Goal: Task Accomplishment & Management: Use online tool/utility

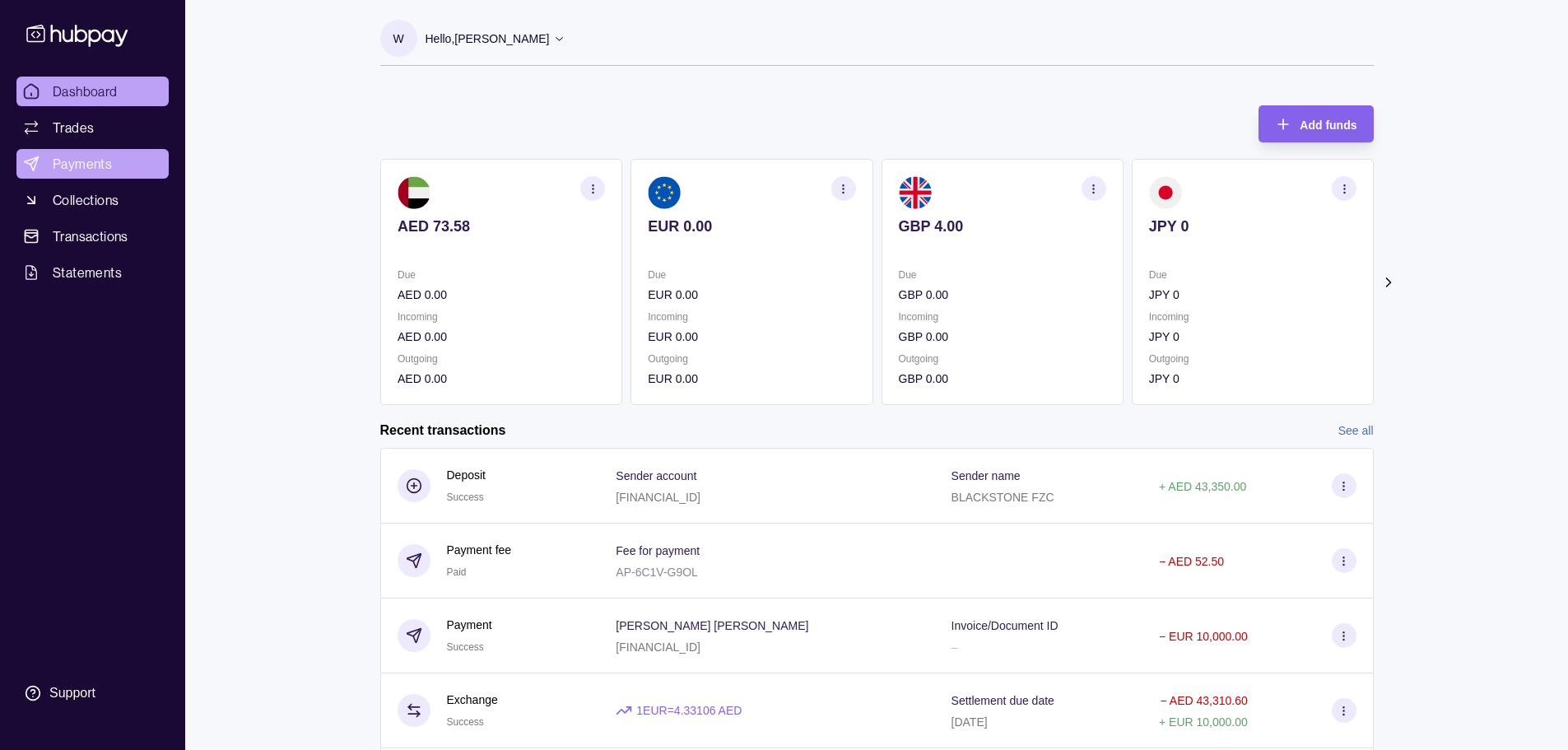
click at [82, 165] on span "Payments" at bounding box center [83, 164] width 59 height 20
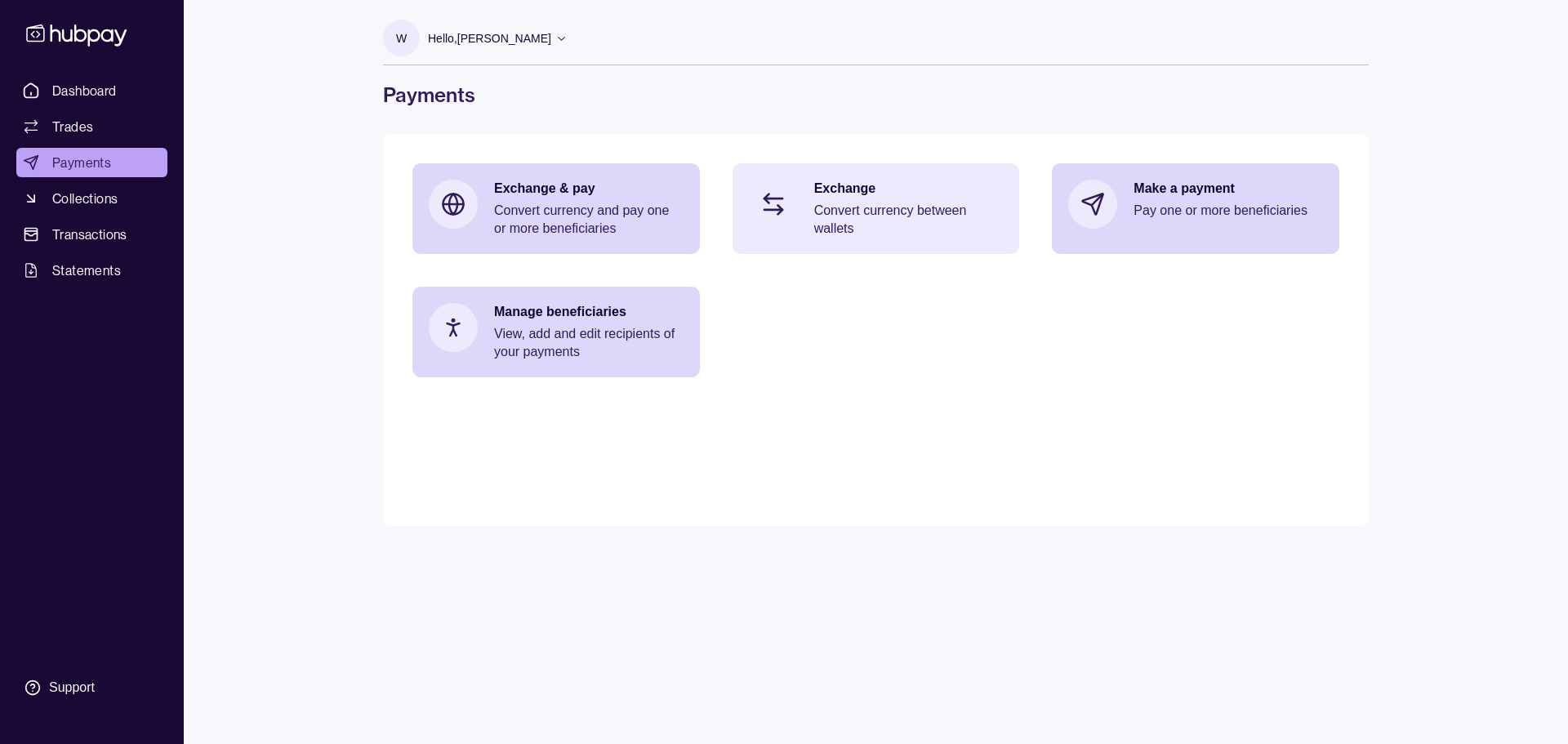
click at [928, 203] on p "Convert currency between wallets" at bounding box center [908, 220] width 189 height 36
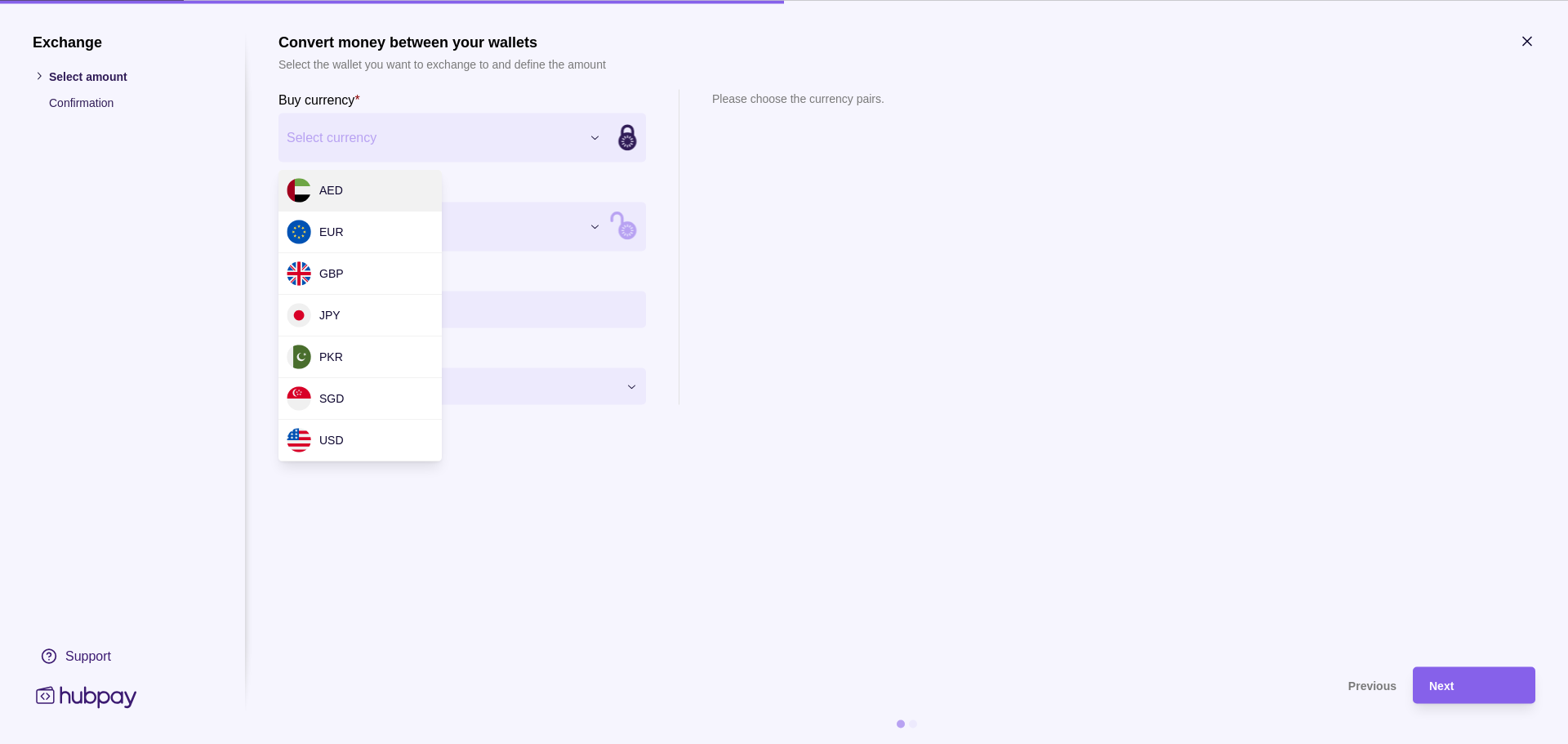
click at [378, 744] on div "Exchange Select amount Confirmation Support Convert money between your wallets …" at bounding box center [784, 744] width 1568 height 0
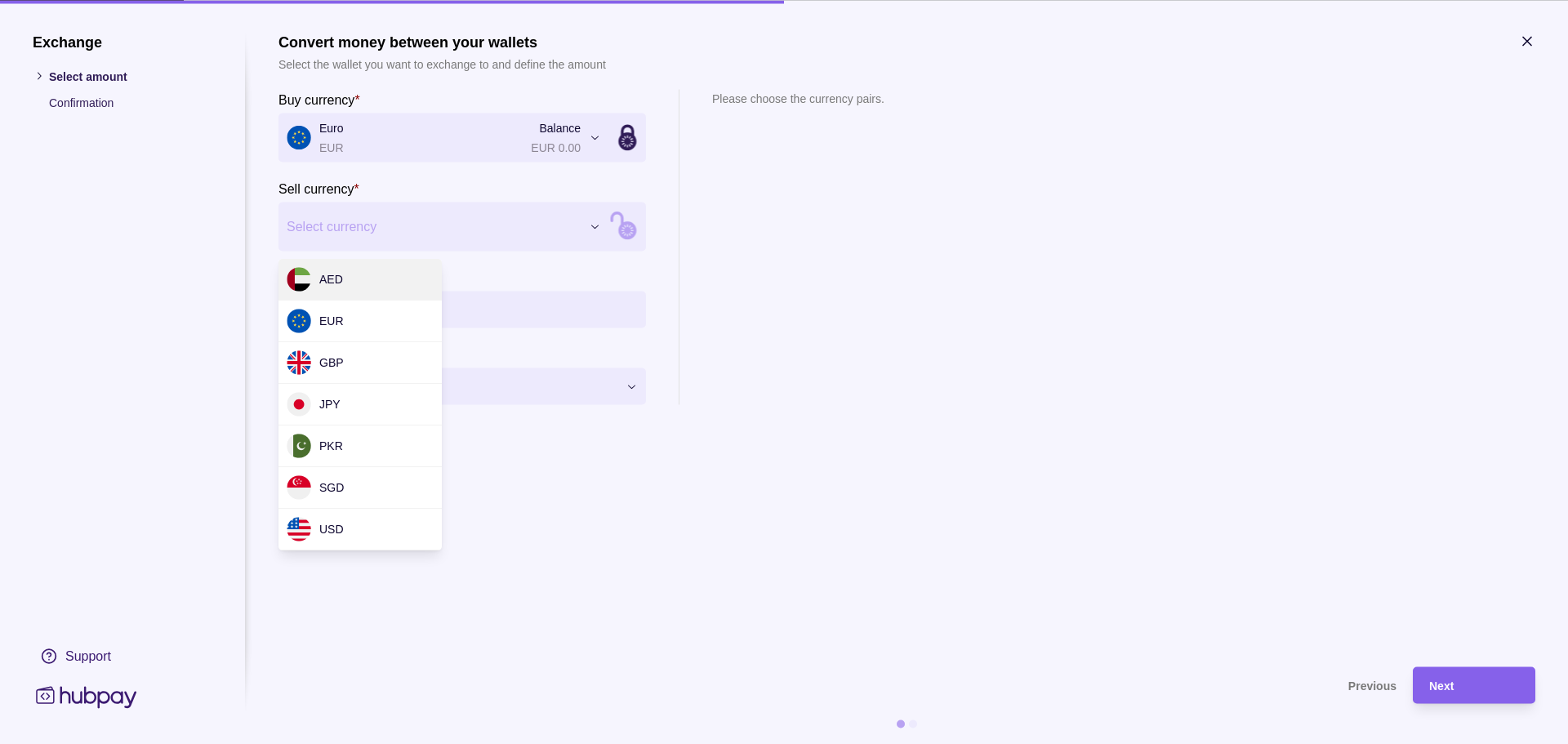
click at [351, 744] on div "Exchange Select amount Confirmation Support Convert money between your wallets …" at bounding box center [784, 744] width 1568 height 0
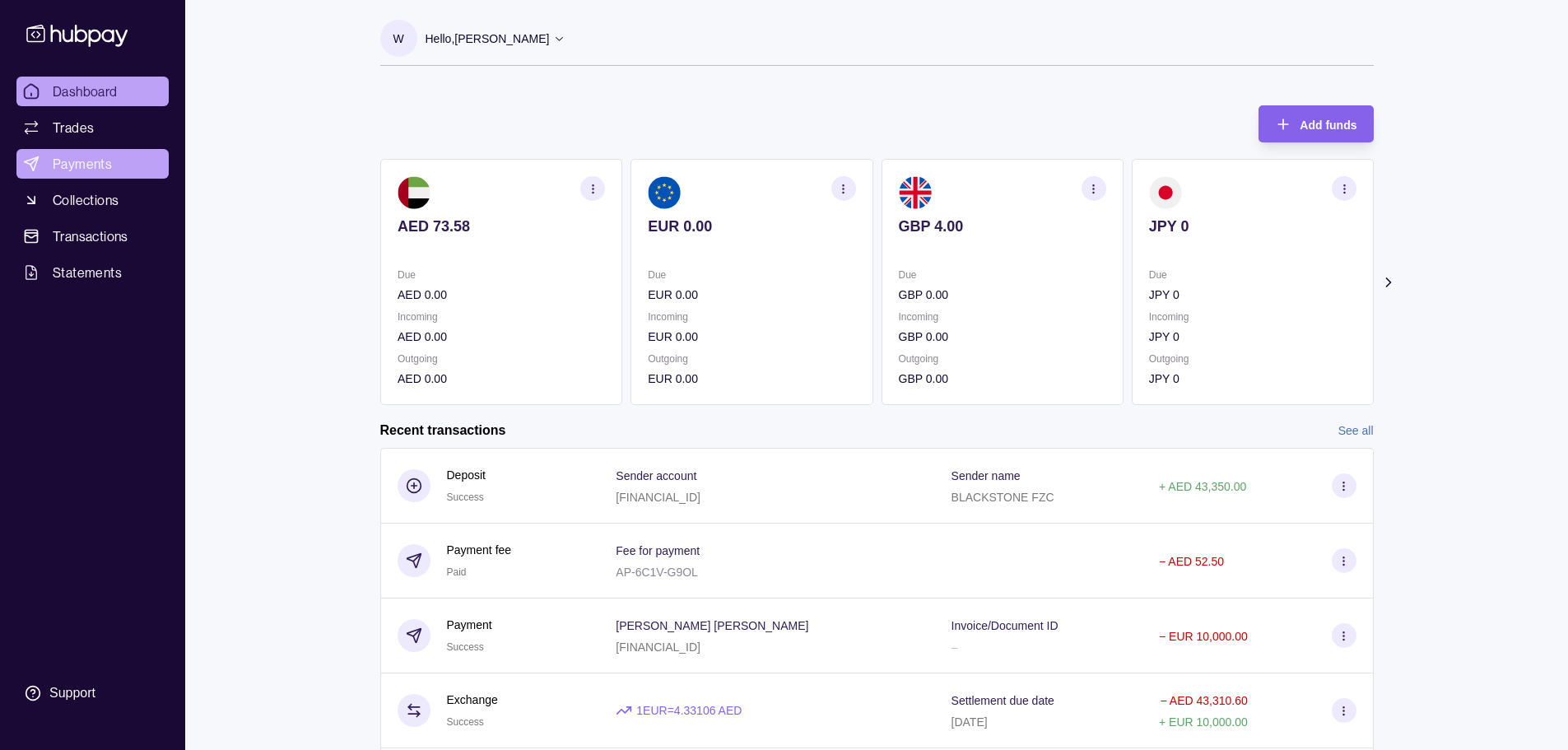
click at [98, 162] on span "Payments" at bounding box center [83, 164] width 59 height 20
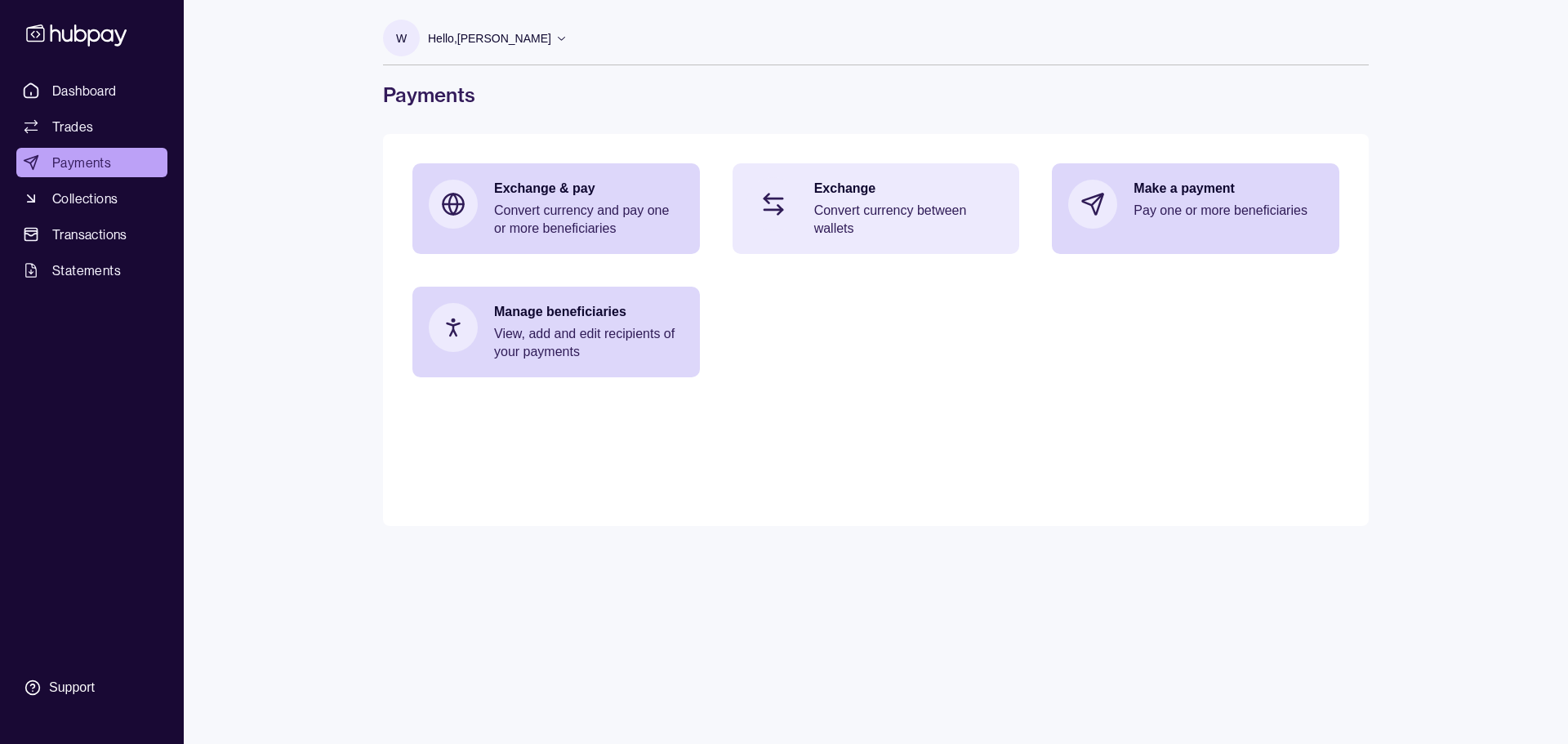
click at [843, 203] on p "Convert currency between wallets" at bounding box center [908, 220] width 189 height 36
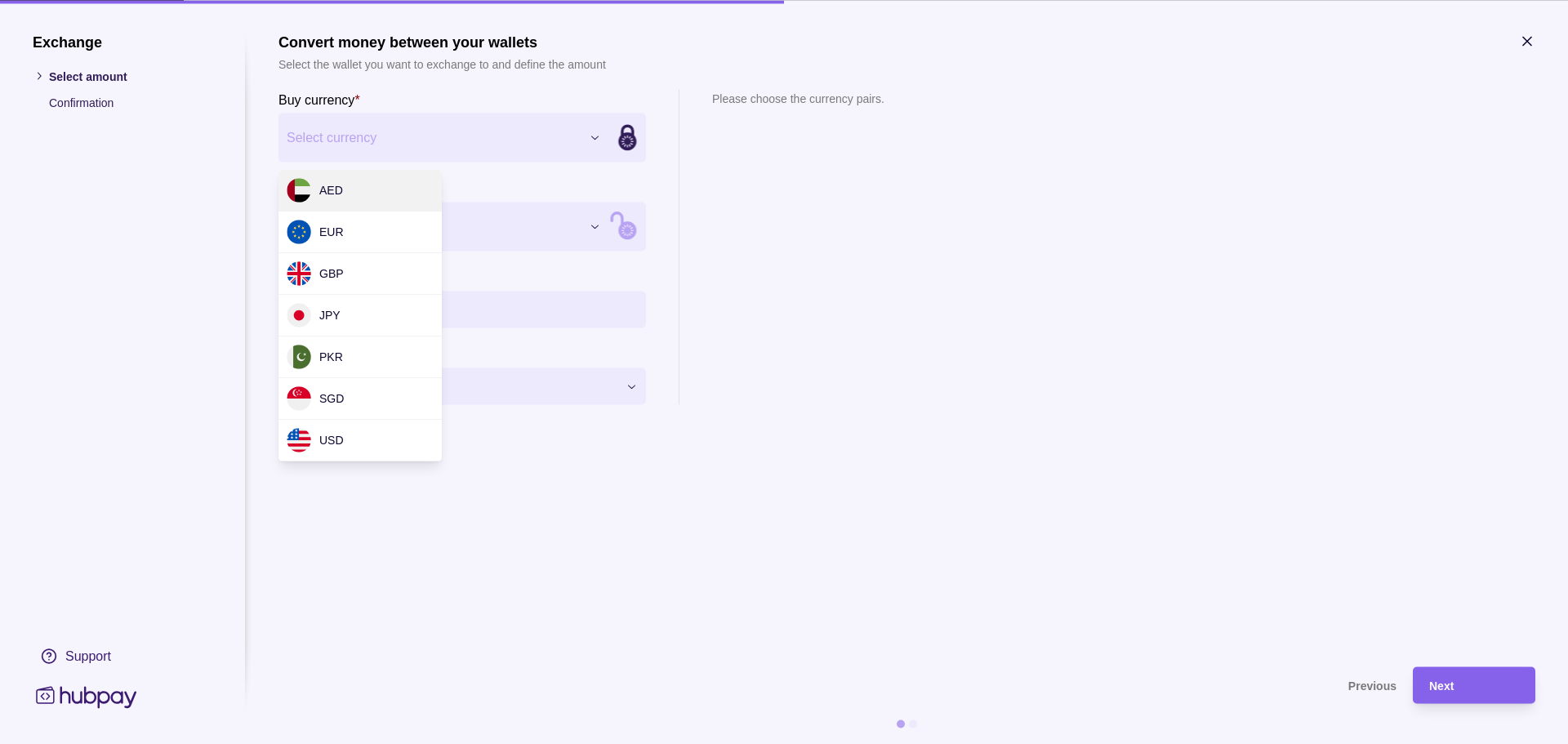
click at [353, 744] on div "Exchange Select amount Confirmation Support Convert money between your wallets …" at bounding box center [784, 744] width 1568 height 0
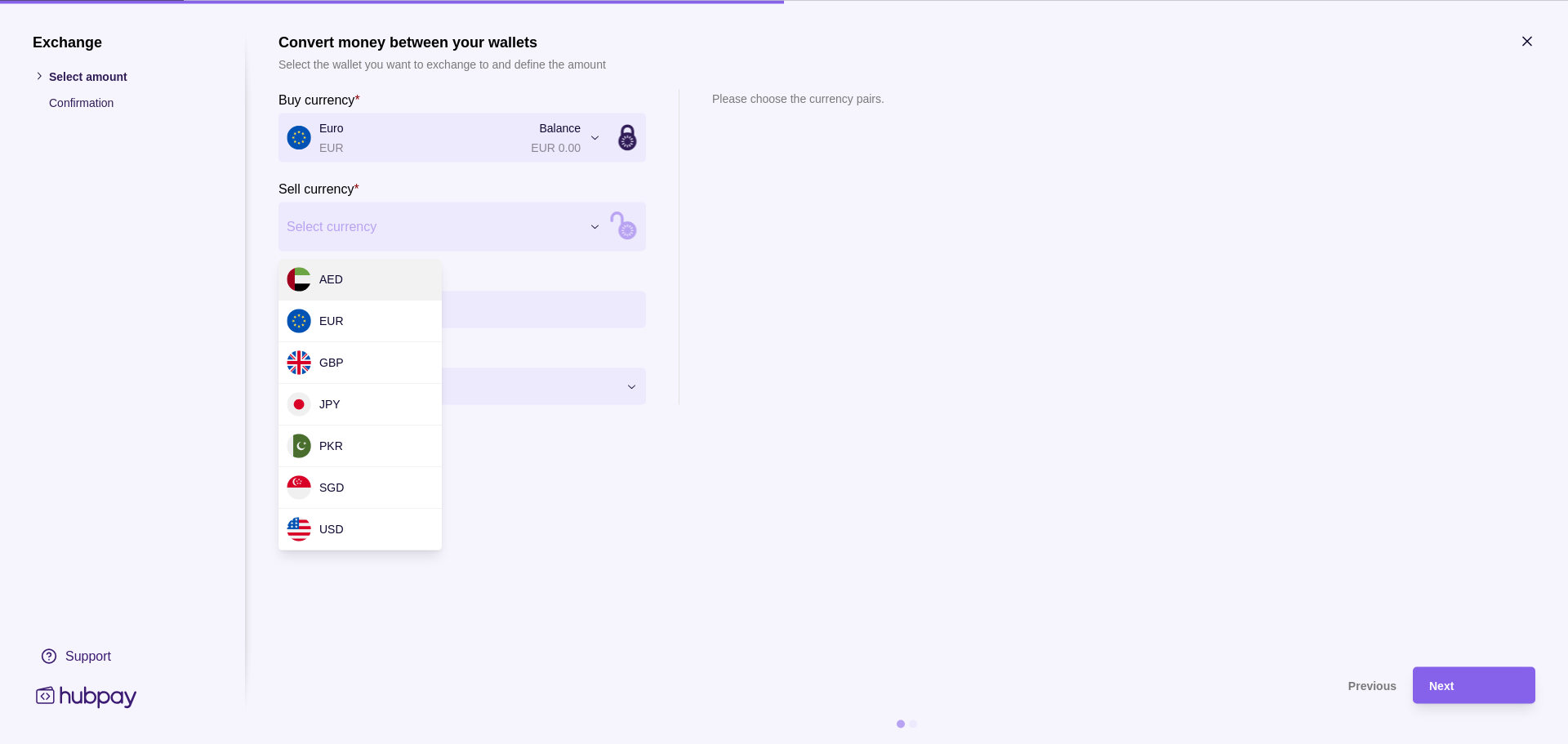
click at [371, 744] on div "Exchange Select amount Confirmation Support Convert money between your wallets …" at bounding box center [784, 744] width 1568 height 0
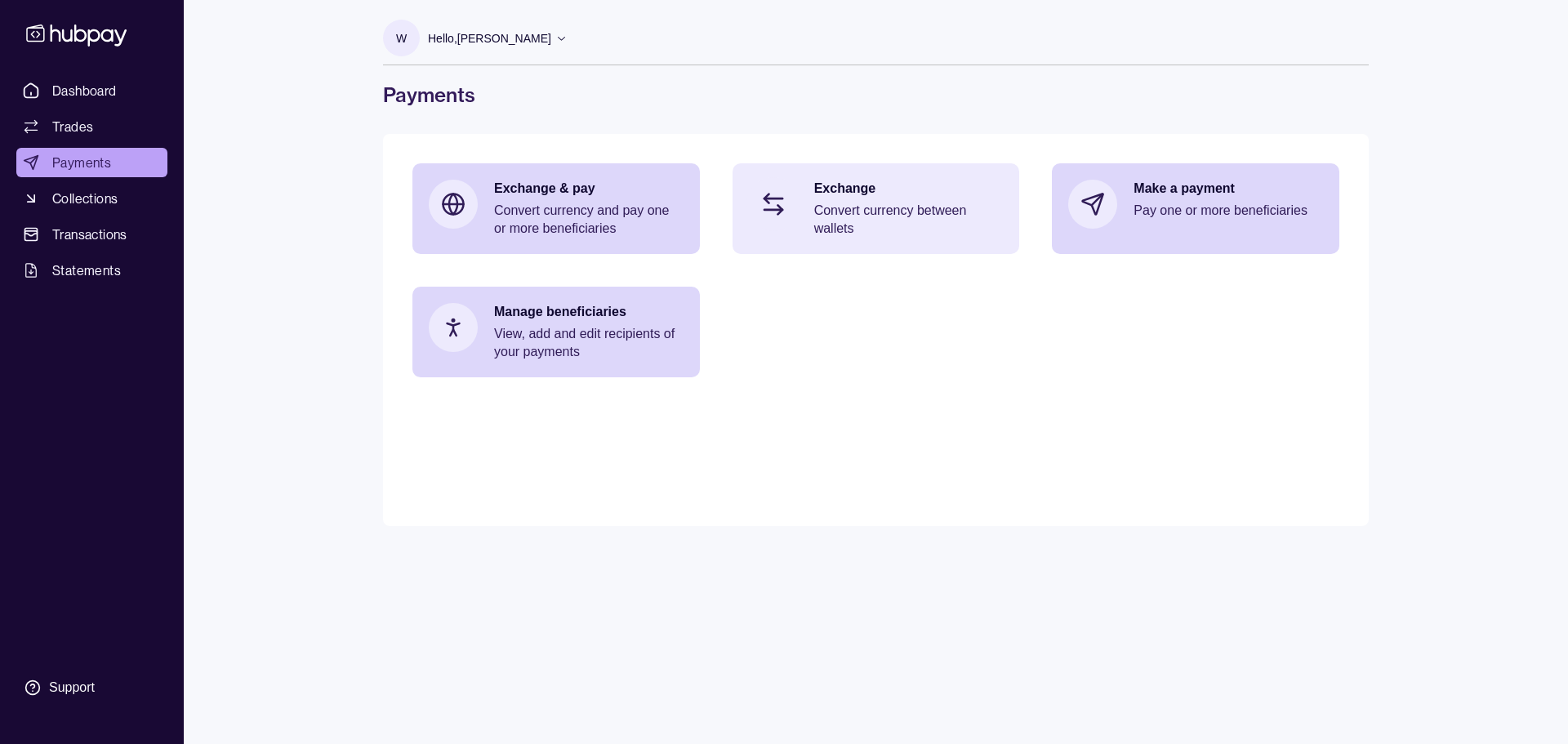
click at [838, 208] on p "Convert currency between wallets" at bounding box center [908, 220] width 189 height 36
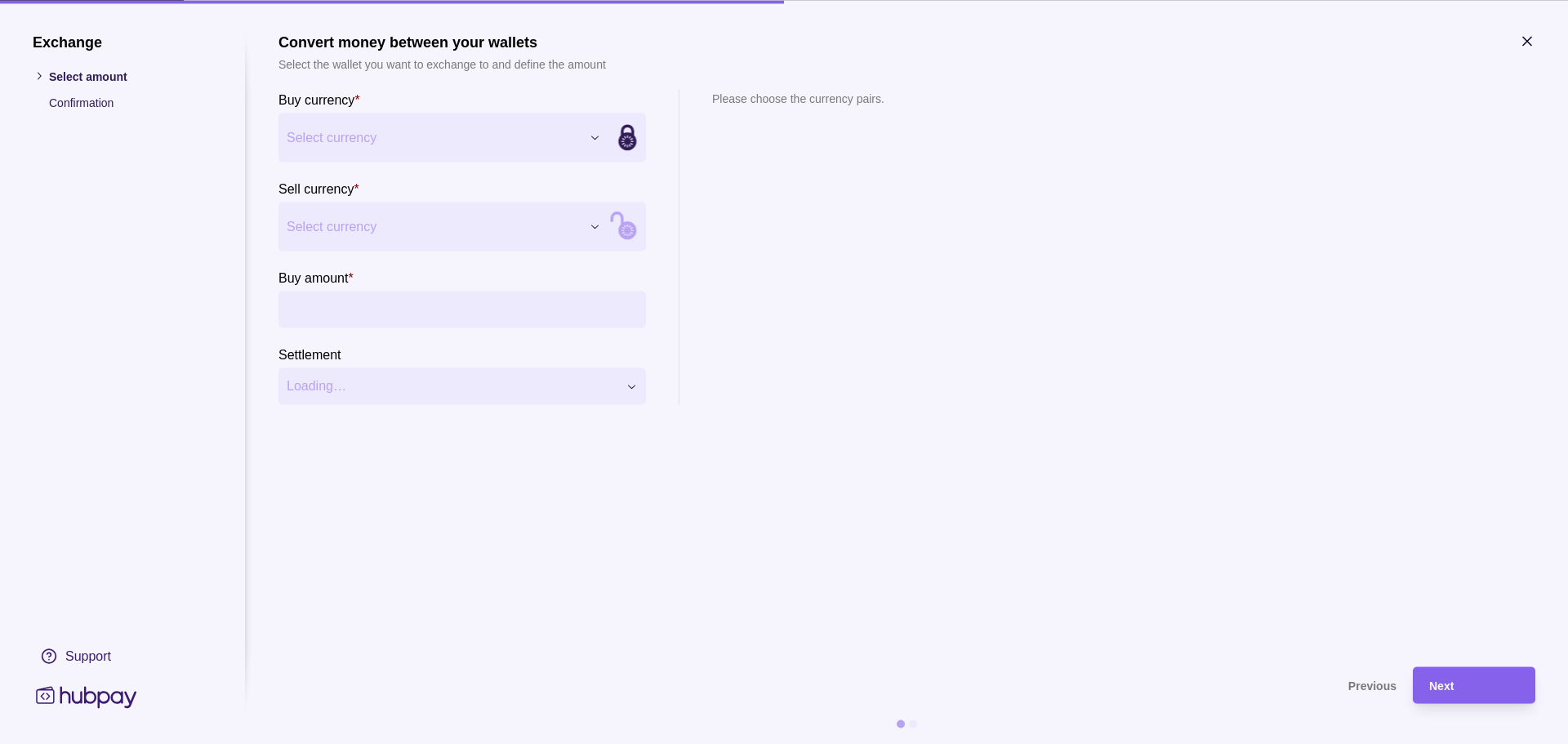
click at [430, 744] on div "Exchange Select amount Confirmation Support Convert money between your wallets …" at bounding box center [784, 744] width 1568 height 0
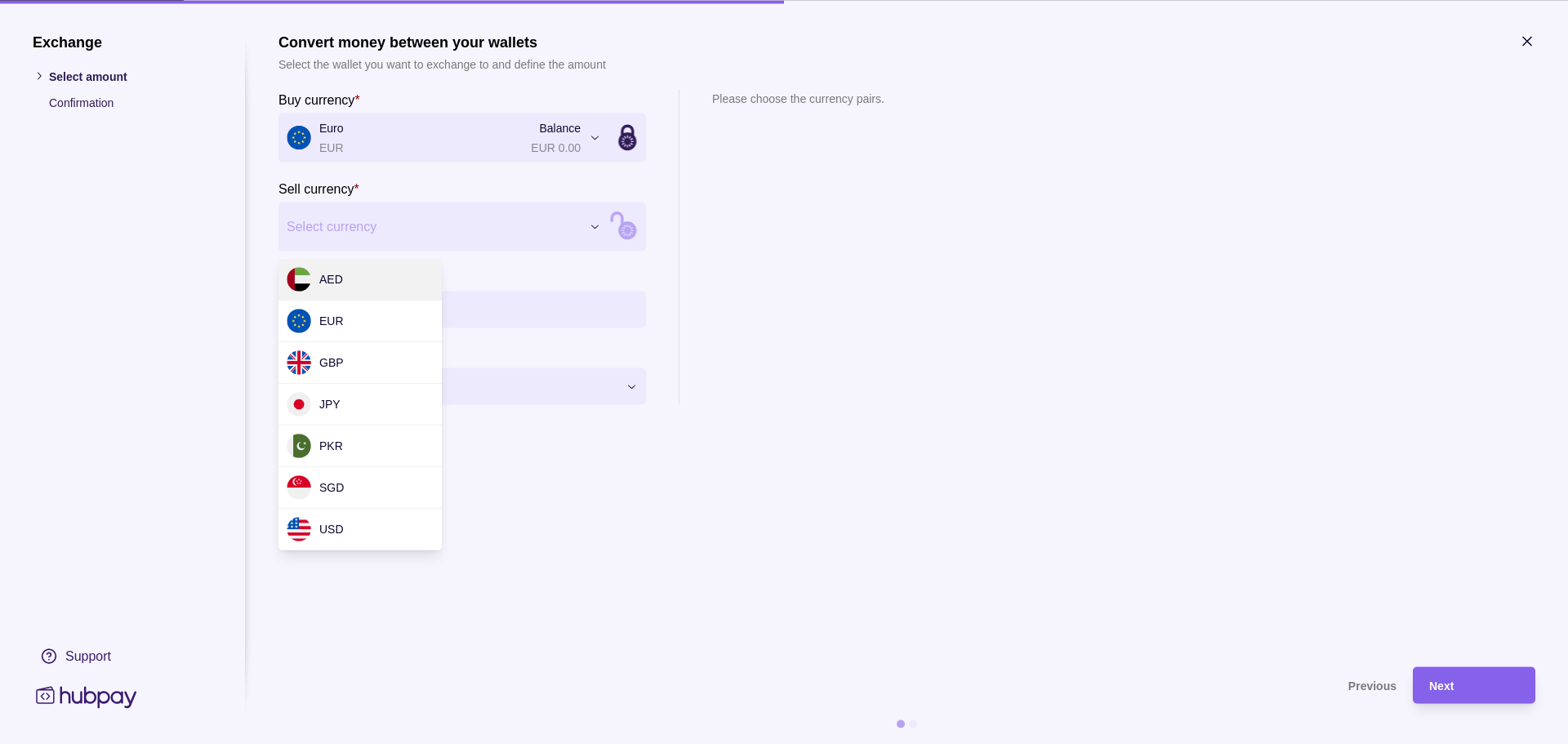
click at [423, 744] on div "Exchange Select amount Confirmation Support Convert money between your wallets …" at bounding box center [784, 744] width 1568 height 0
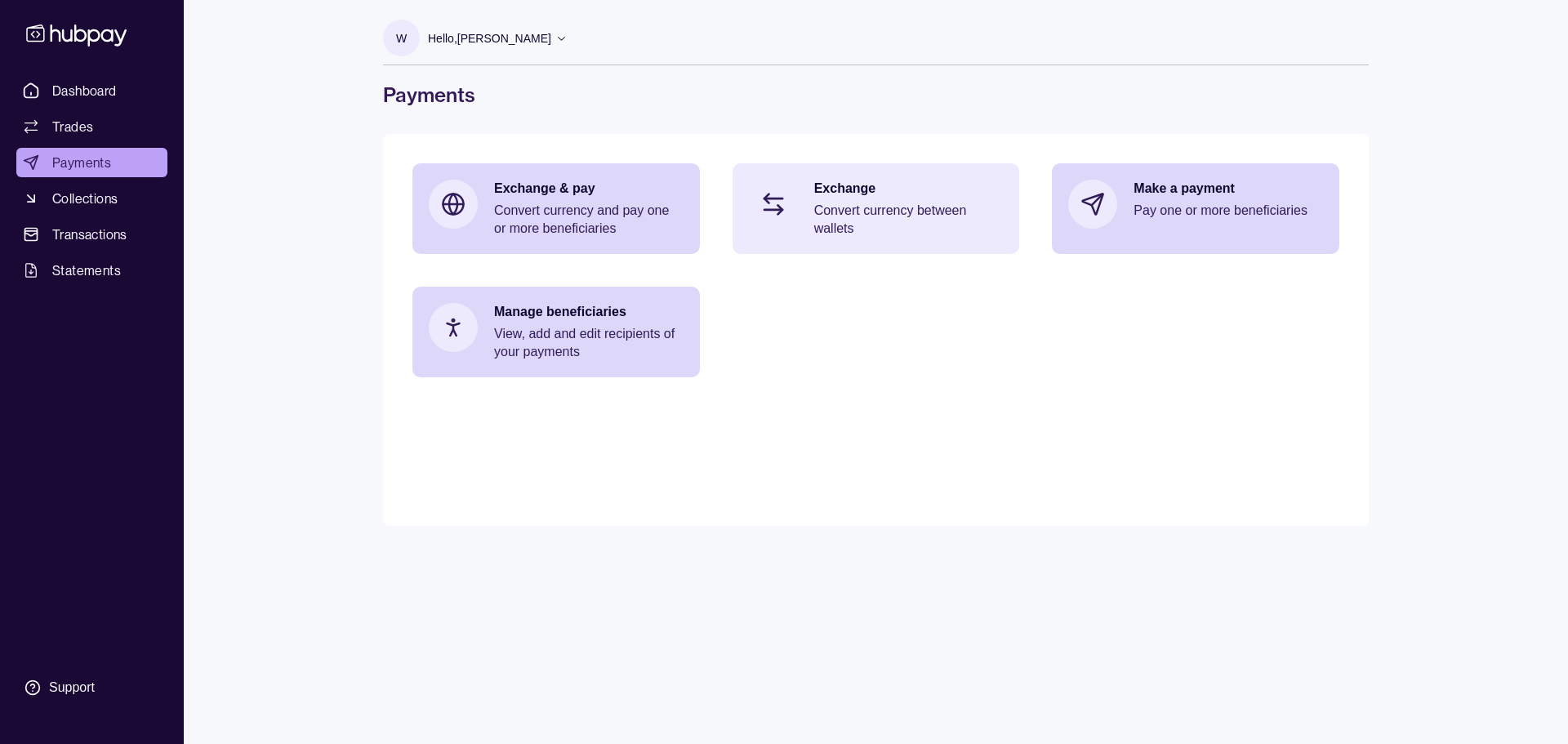
click at [861, 219] on p "Convert currency between wallets" at bounding box center [908, 220] width 189 height 36
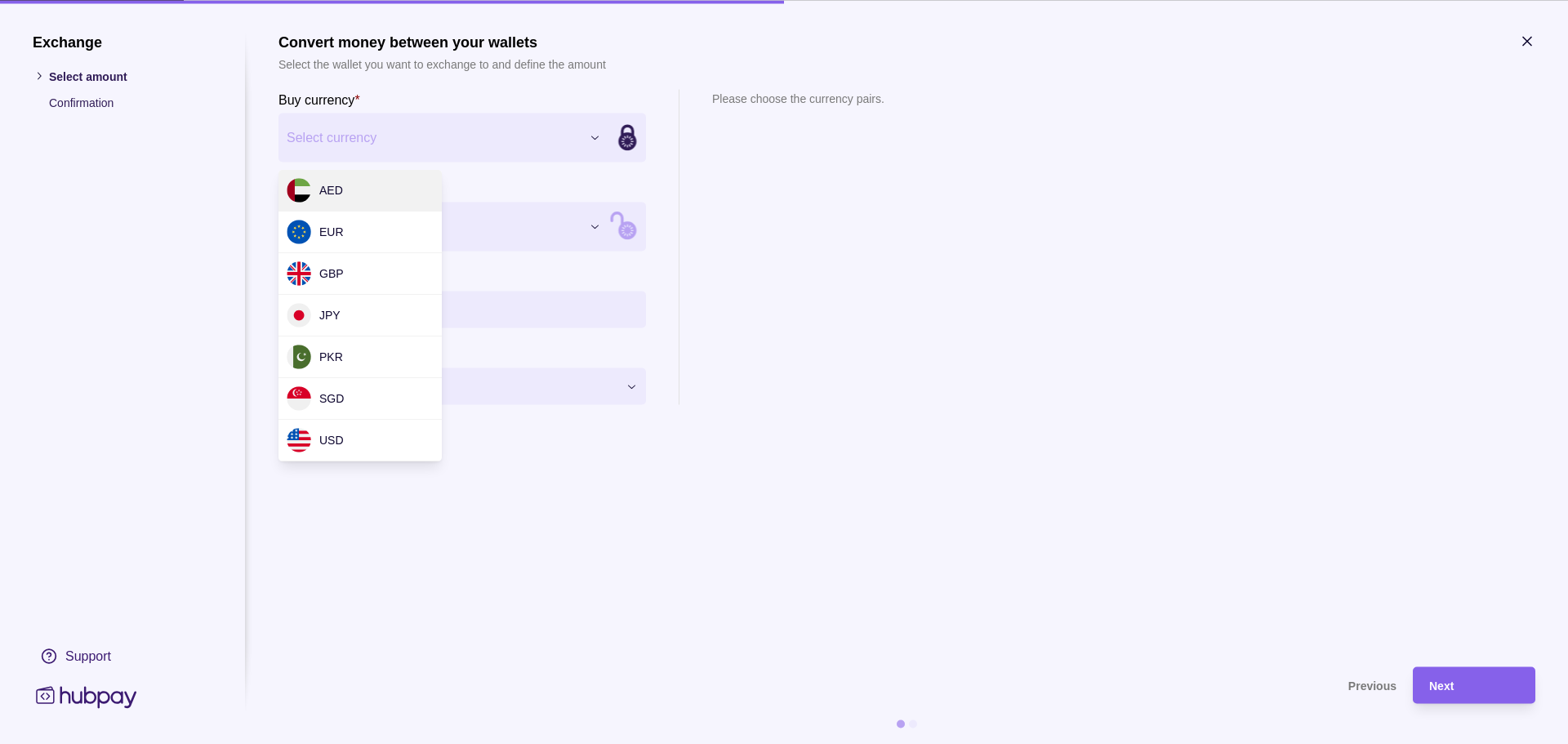
click at [346, 744] on div "Exchange Select amount Confirmation Support Convert money between your wallets …" at bounding box center [784, 744] width 1568 height 0
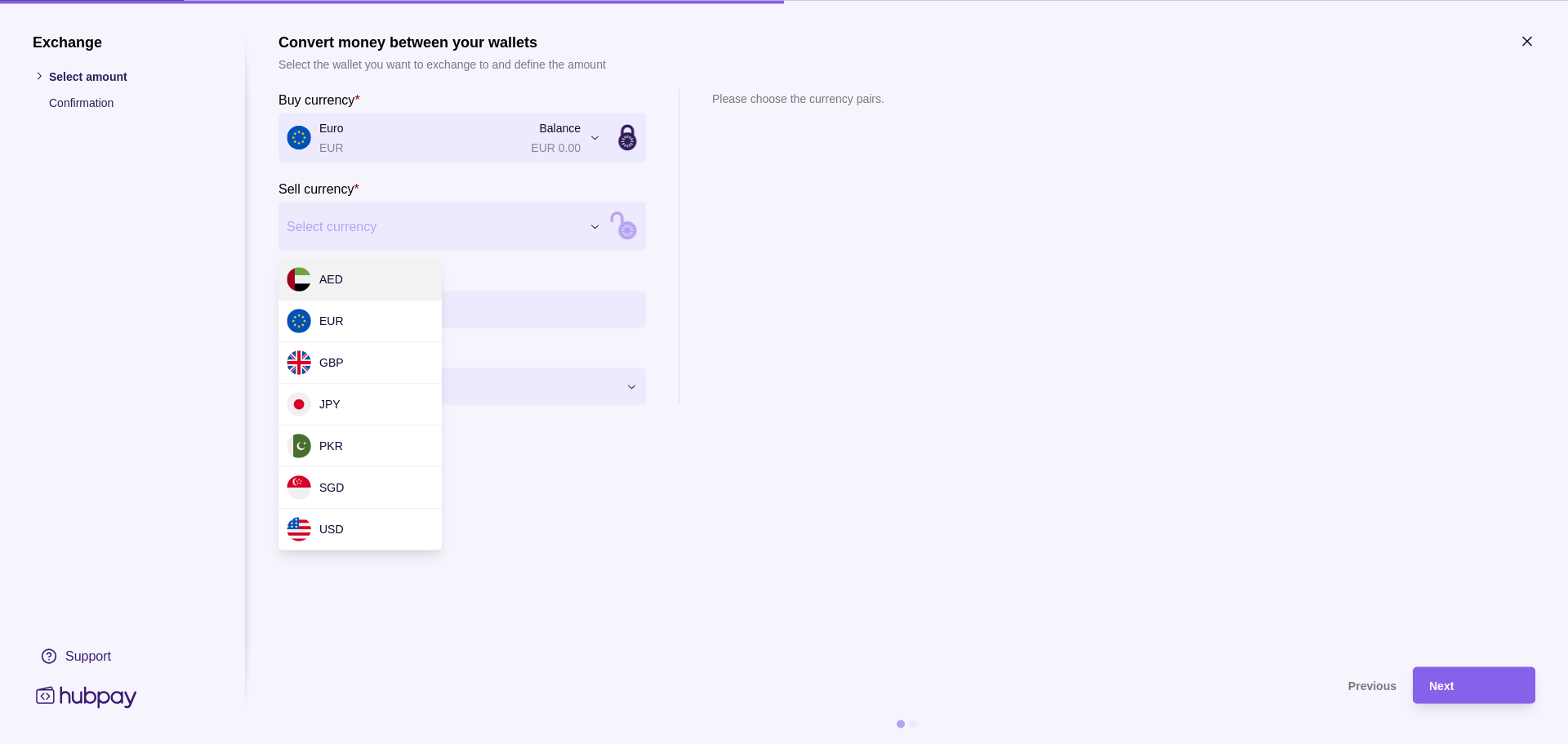
click at [381, 744] on div "Exchange Select amount Confirmation Support Convert money between your wallets …" at bounding box center [784, 744] width 1568 height 0
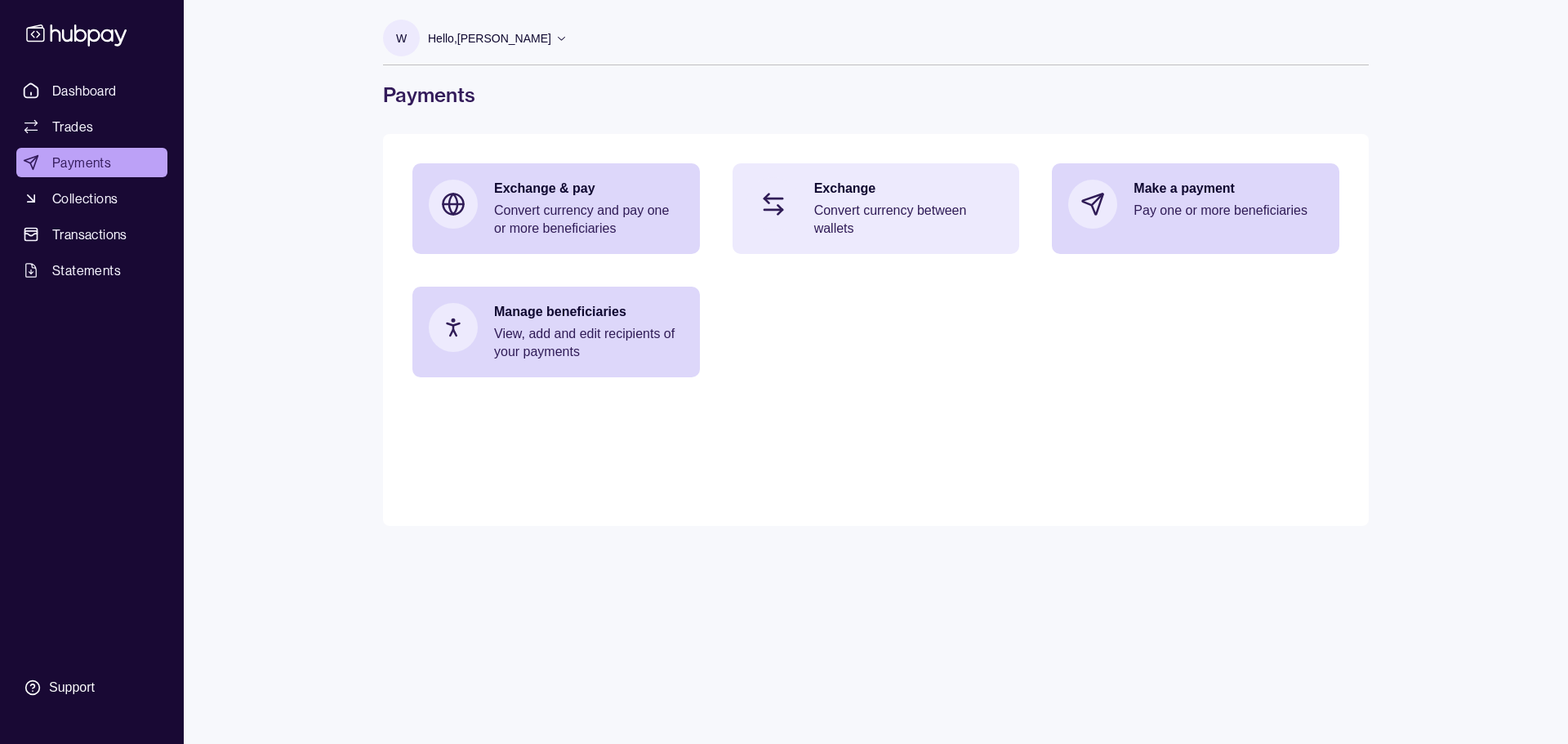
click at [875, 210] on p "Convert currency between wallets" at bounding box center [908, 220] width 189 height 36
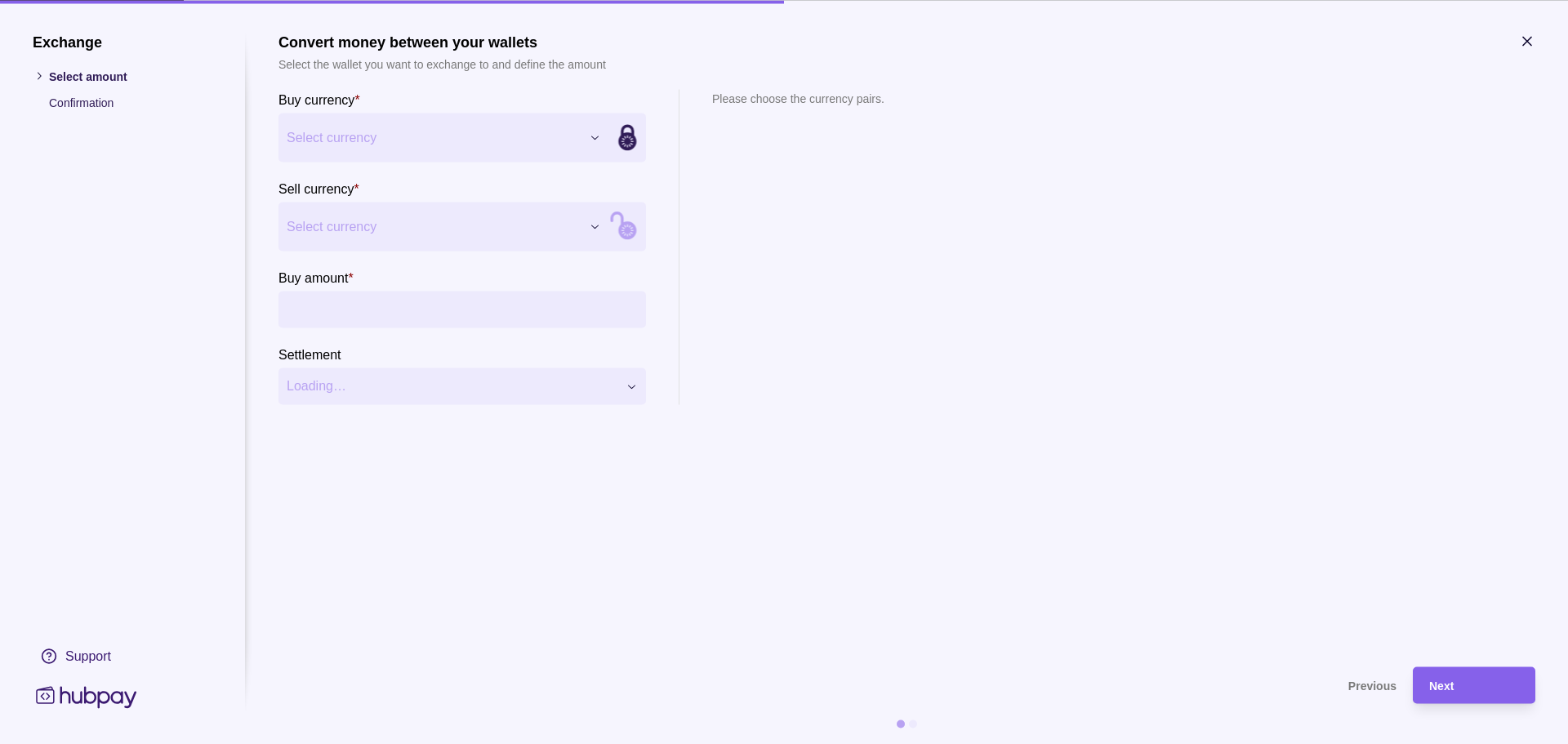
click at [417, 744] on div "Exchange Select amount Confirmation Support Convert money between your wallets …" at bounding box center [784, 744] width 1568 height 0
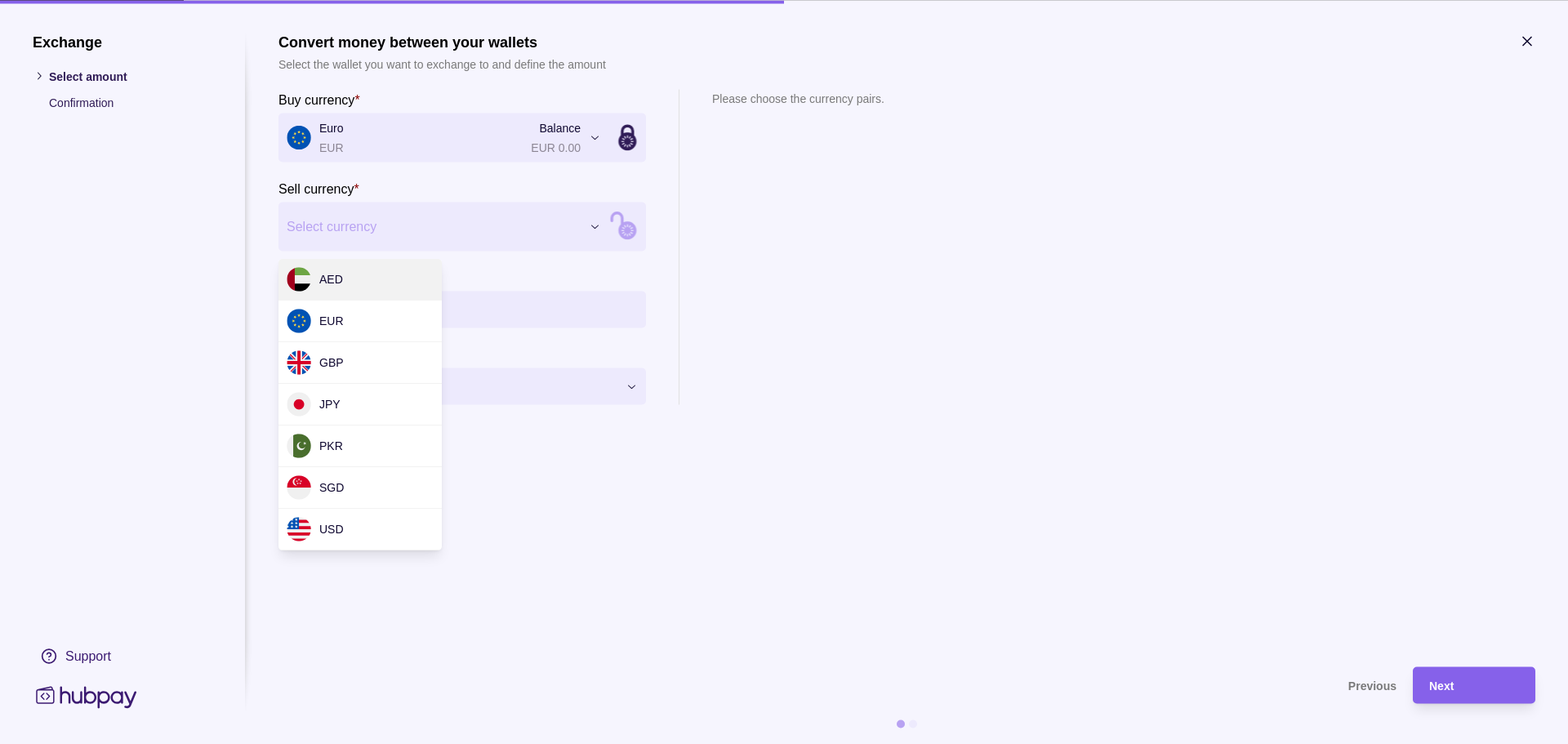
click at [372, 744] on div "Exchange Select amount Confirmation Support Convert money between your wallets …" at bounding box center [784, 744] width 1568 height 0
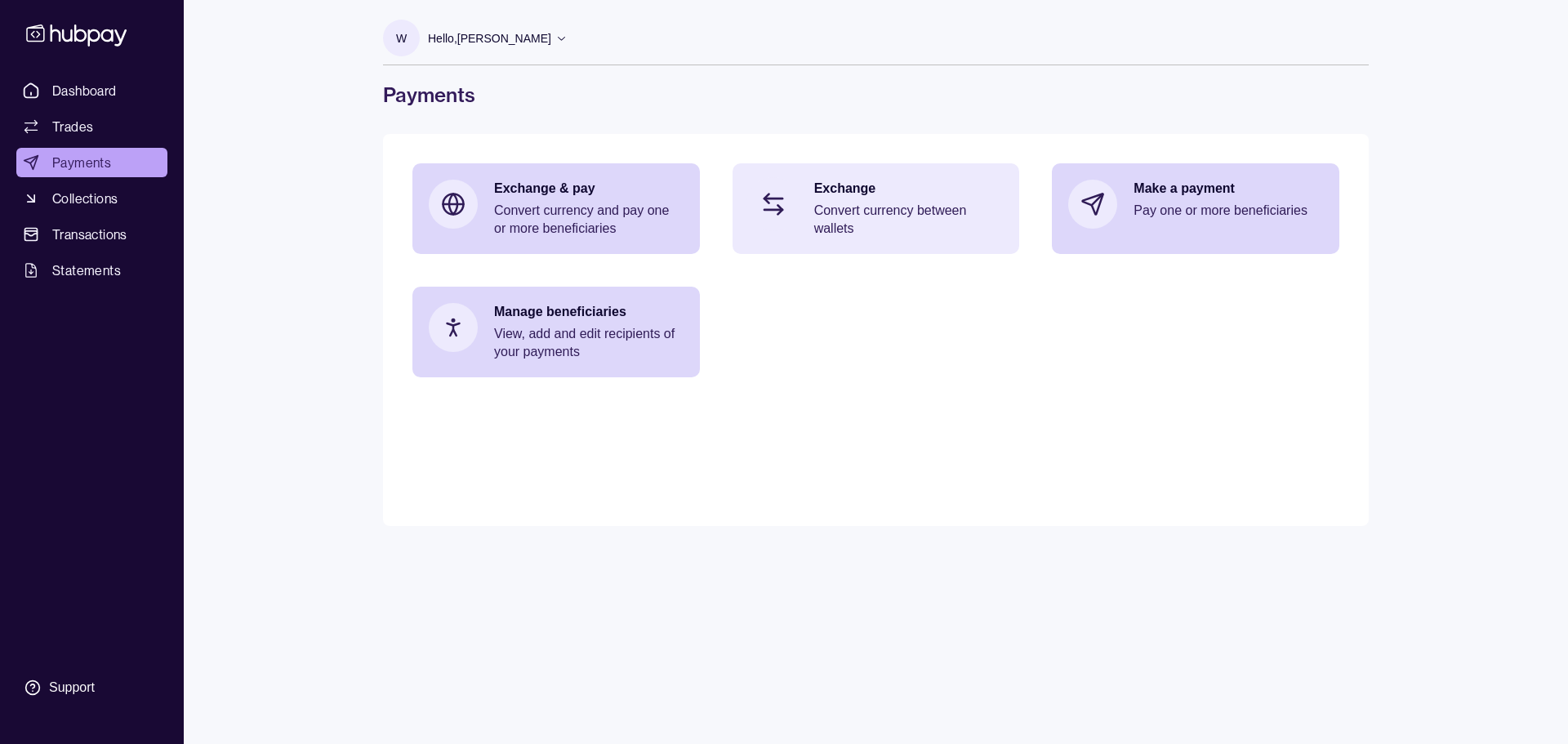
click at [837, 176] on div "Exchange Convert currency between wallets" at bounding box center [876, 208] width 288 height 91
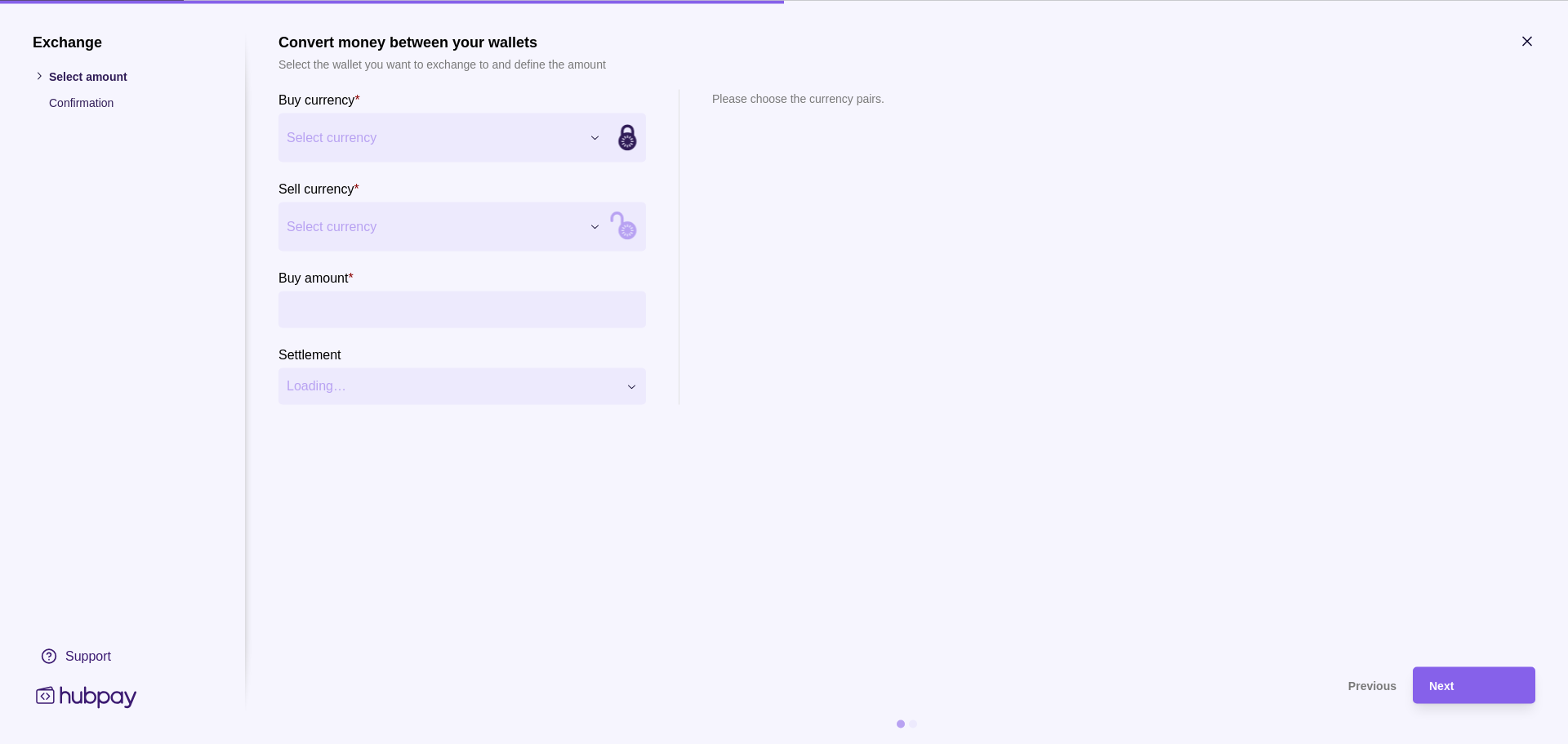
click at [367, 744] on div "Exchange Select amount Confirmation Support Convert money between your wallets …" at bounding box center [784, 744] width 1568 height 0
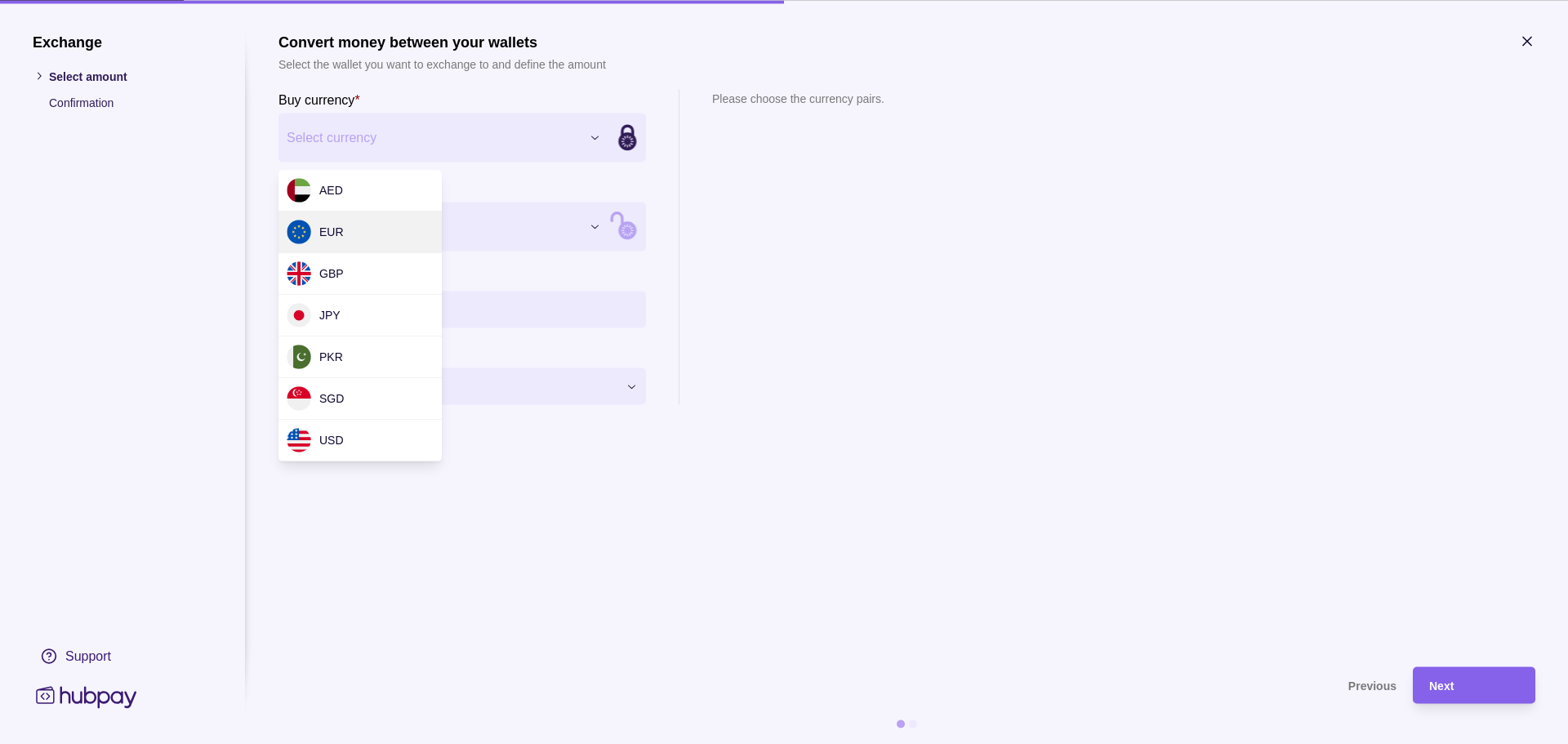
drag, startPoint x: 366, startPoint y: 198, endPoint x: 363, endPoint y: 223, distance: 25.2
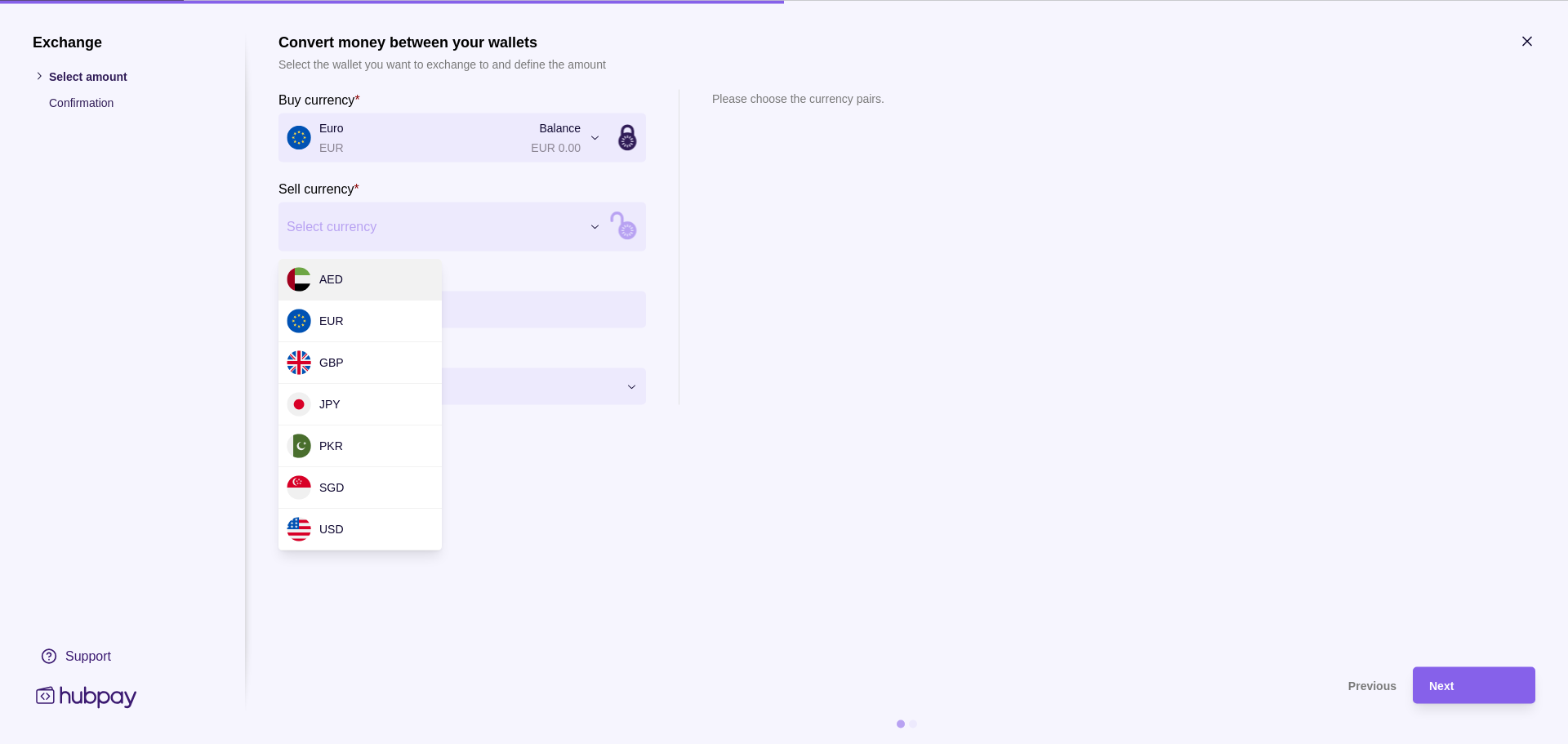
click at [363, 744] on div "Exchange Select amount Confirmation Support Convert money between your wallets …" at bounding box center [784, 744] width 1568 height 0
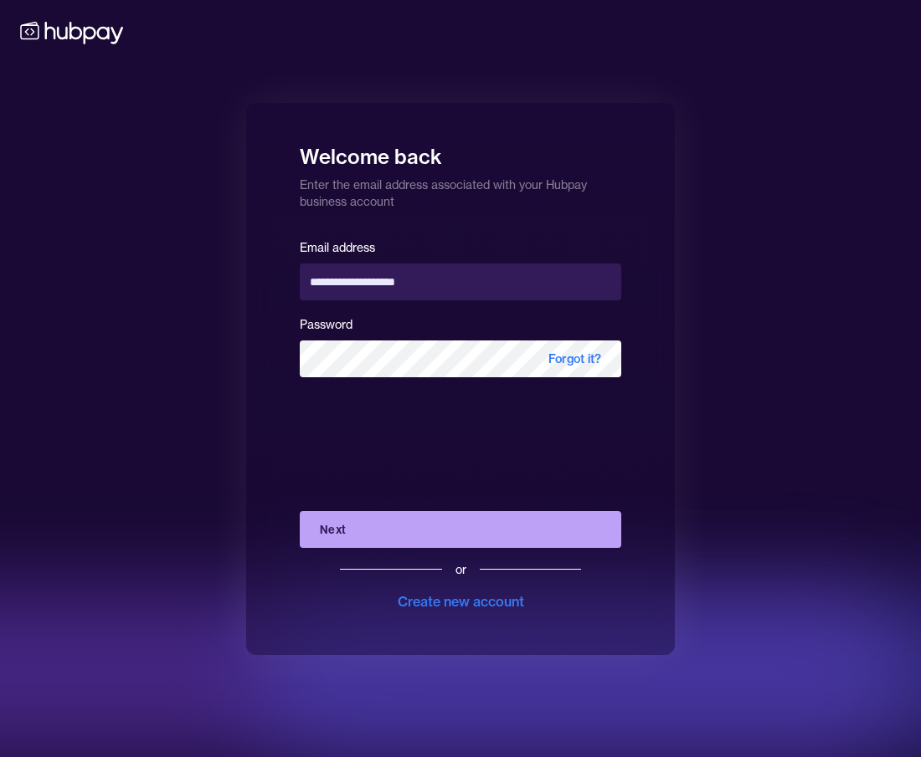
click at [345, 521] on button "Next" at bounding box center [460, 529] width 321 height 37
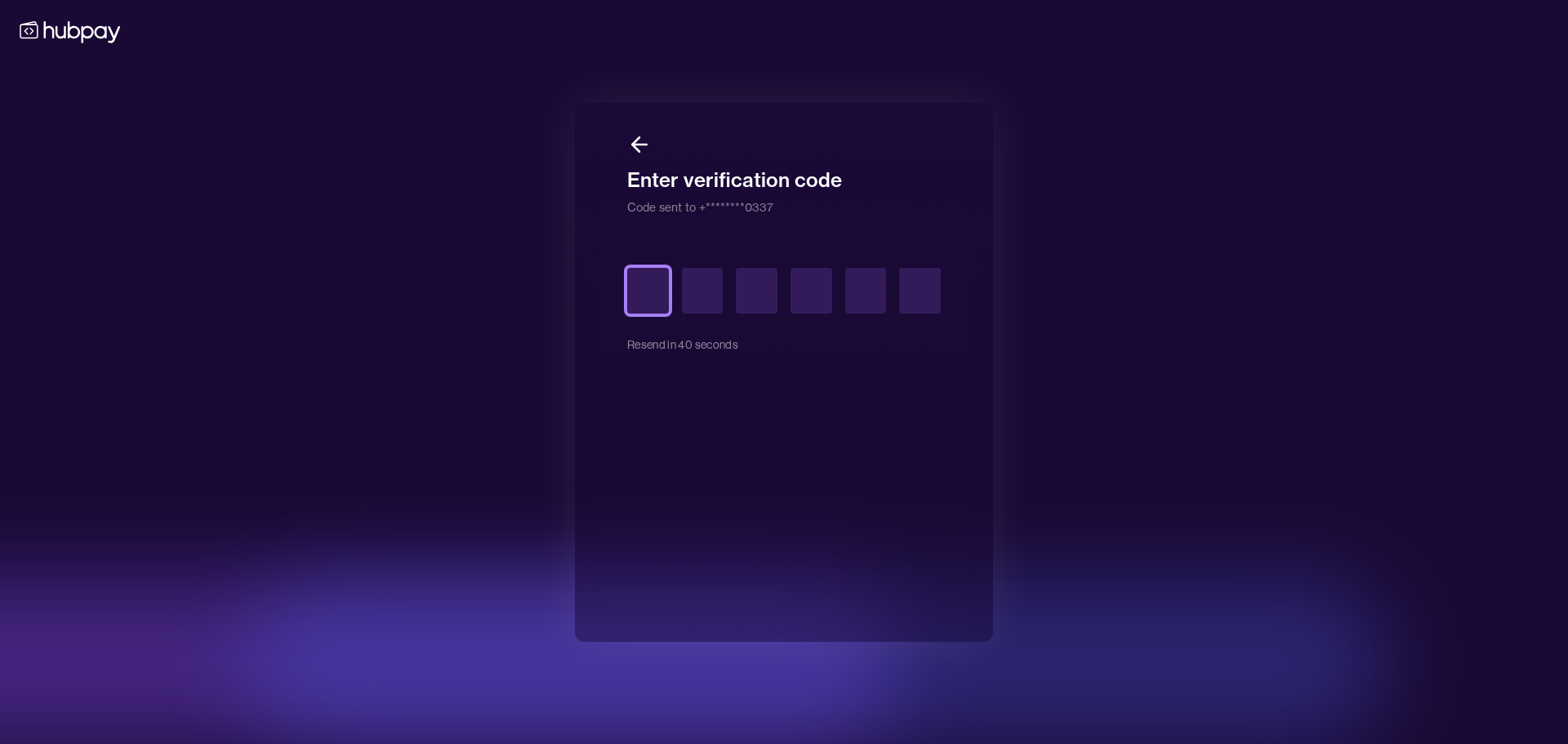
type input "*"
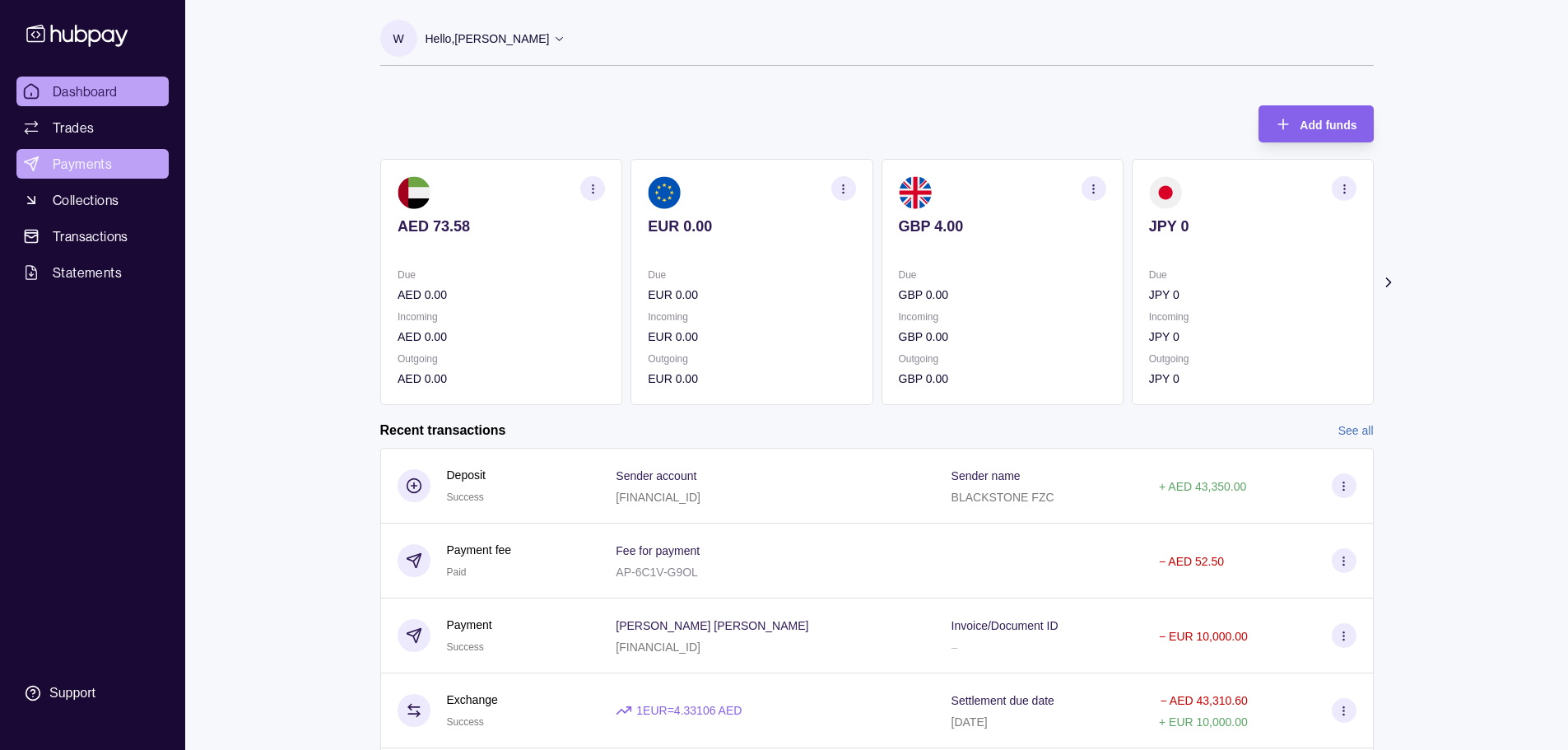
click at [88, 159] on span "Payments" at bounding box center [83, 164] width 59 height 20
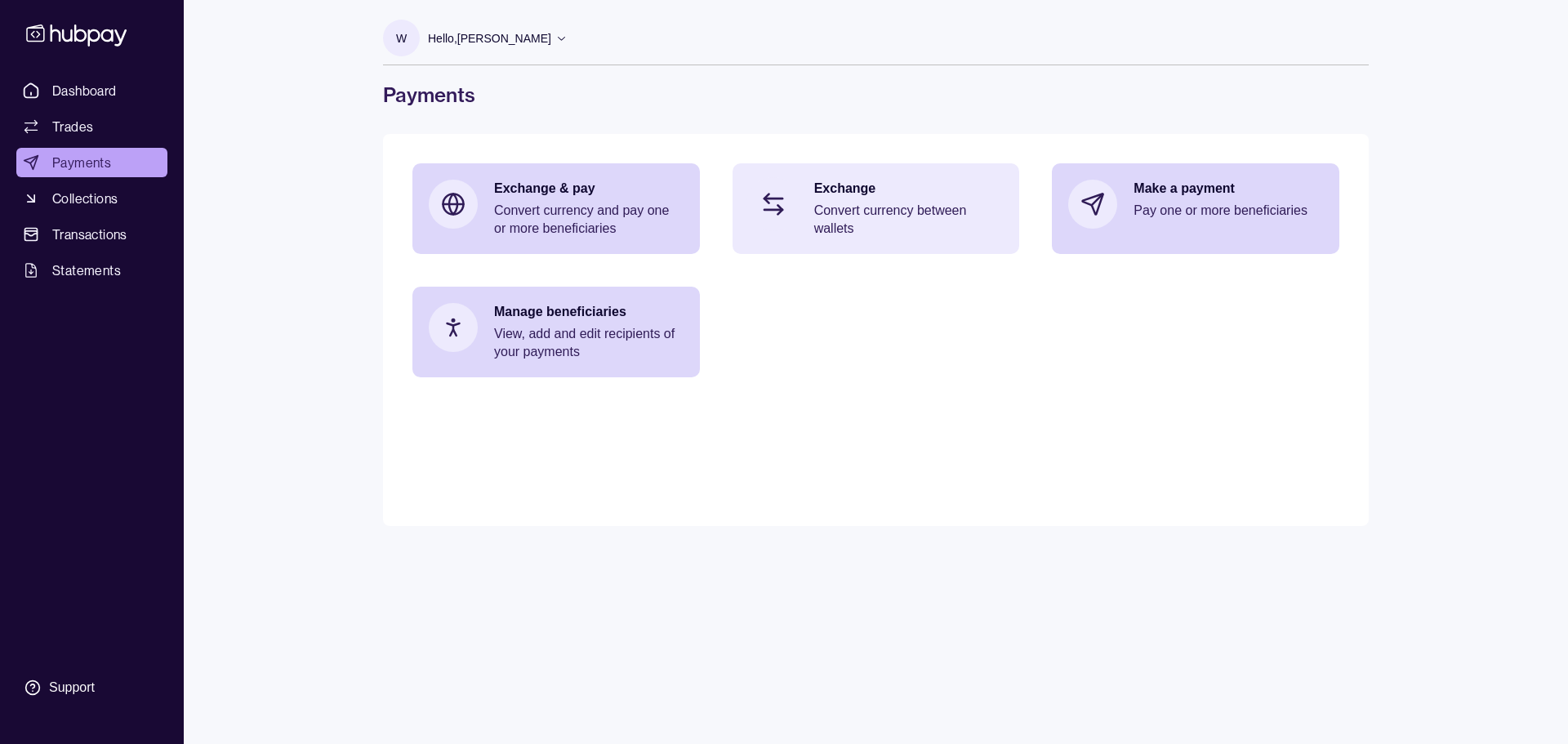
click at [874, 224] on p "Convert currency between wallets" at bounding box center [908, 220] width 189 height 36
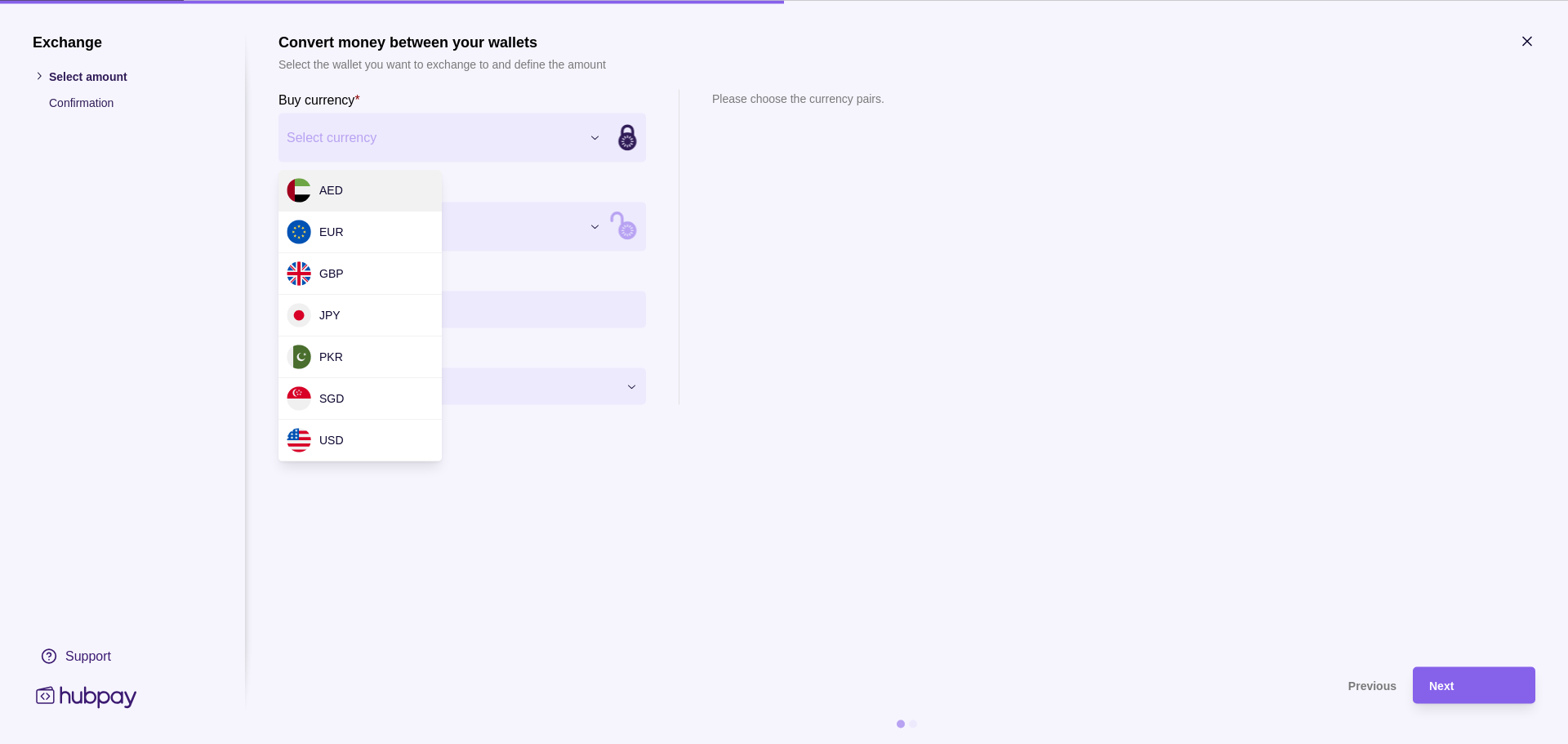
click at [371, 744] on div "Exchange Select amount Confirmation Support Convert money between your wallets …" at bounding box center [784, 744] width 1568 height 0
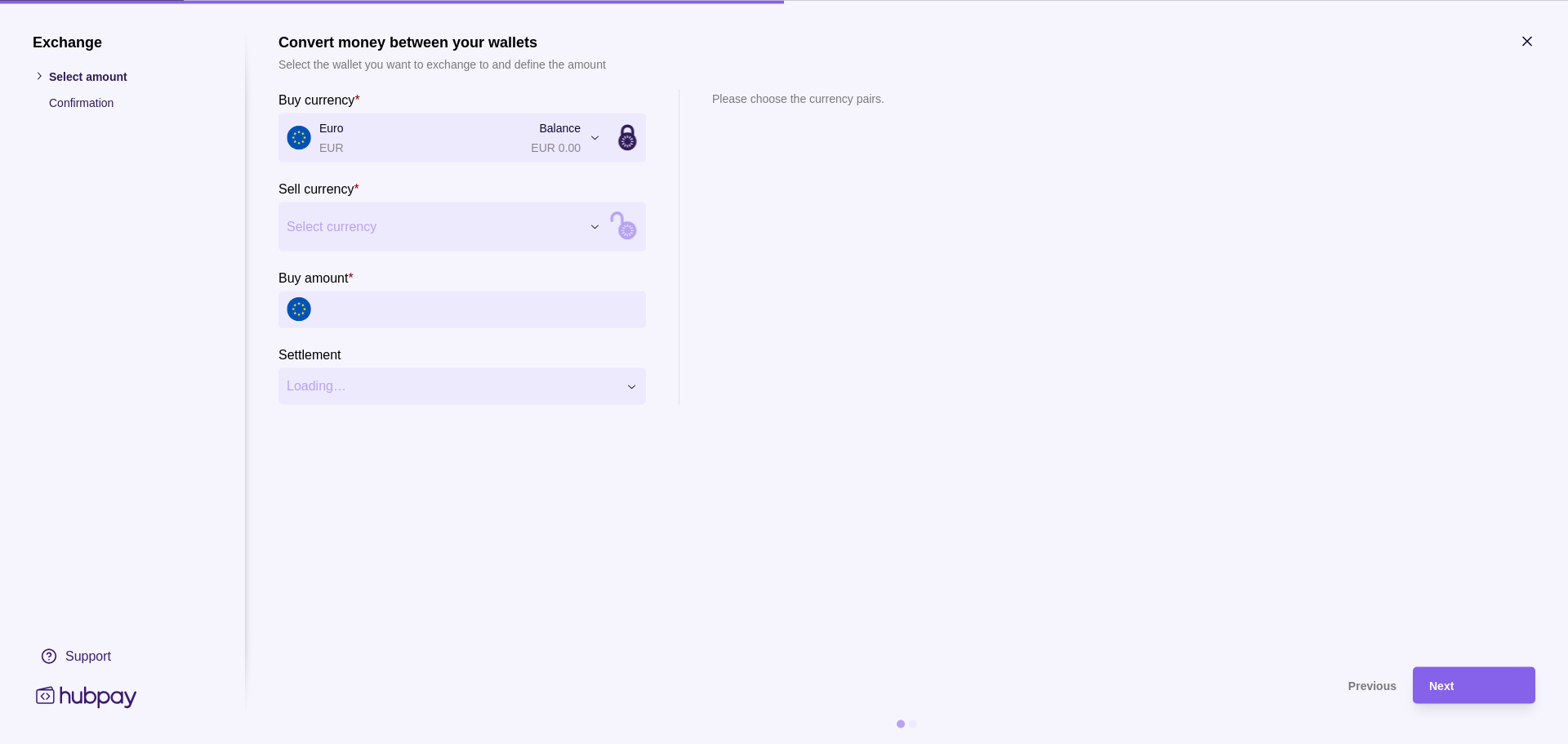
click at [364, 744] on div "Exchange Select amount Confirmation Support Convert money between your wallets …" at bounding box center [784, 744] width 1568 height 0
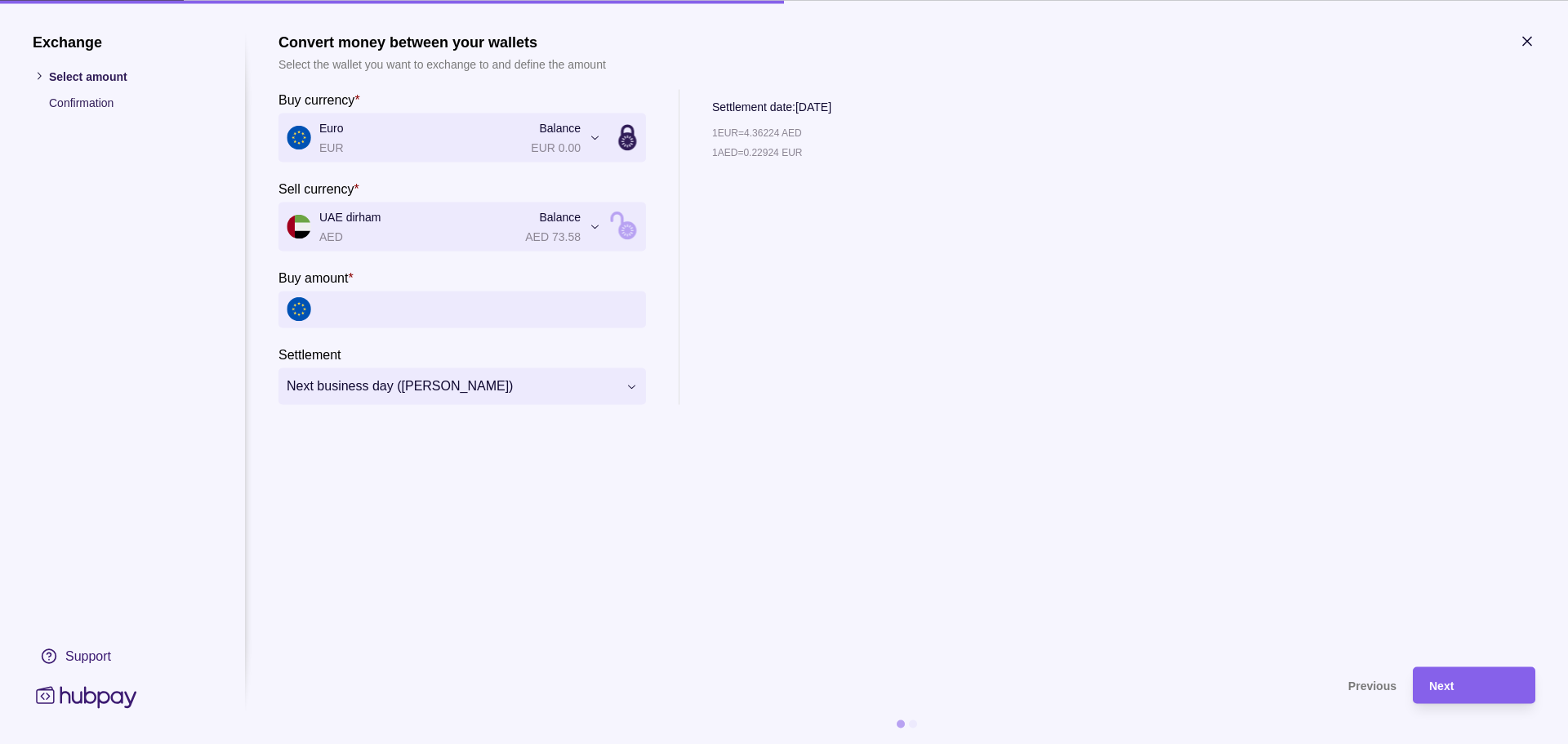
click at [788, 536] on section "**********" at bounding box center [906, 341] width 1257 height 618
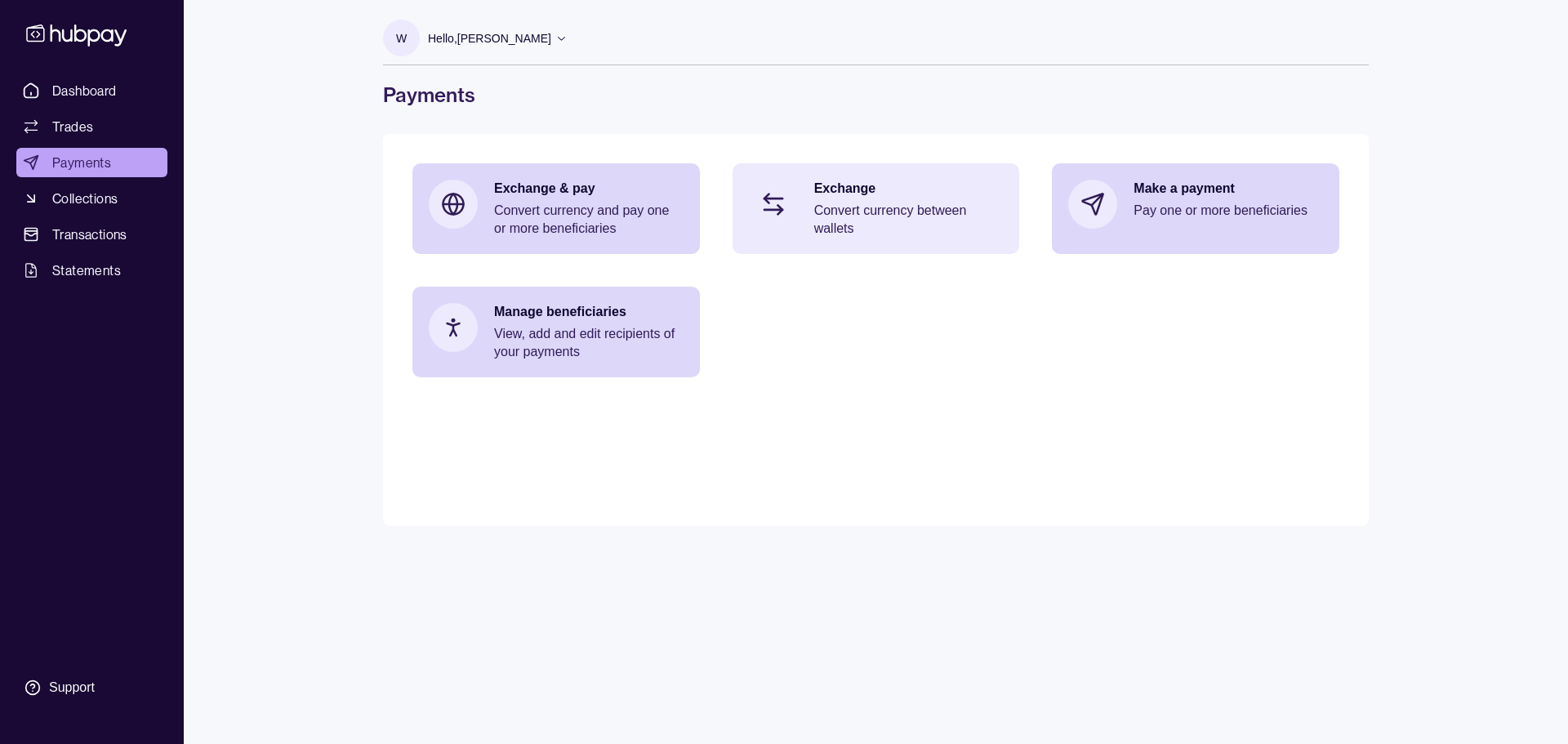
click at [959, 216] on p "Convert currency between wallets" at bounding box center [908, 220] width 189 height 36
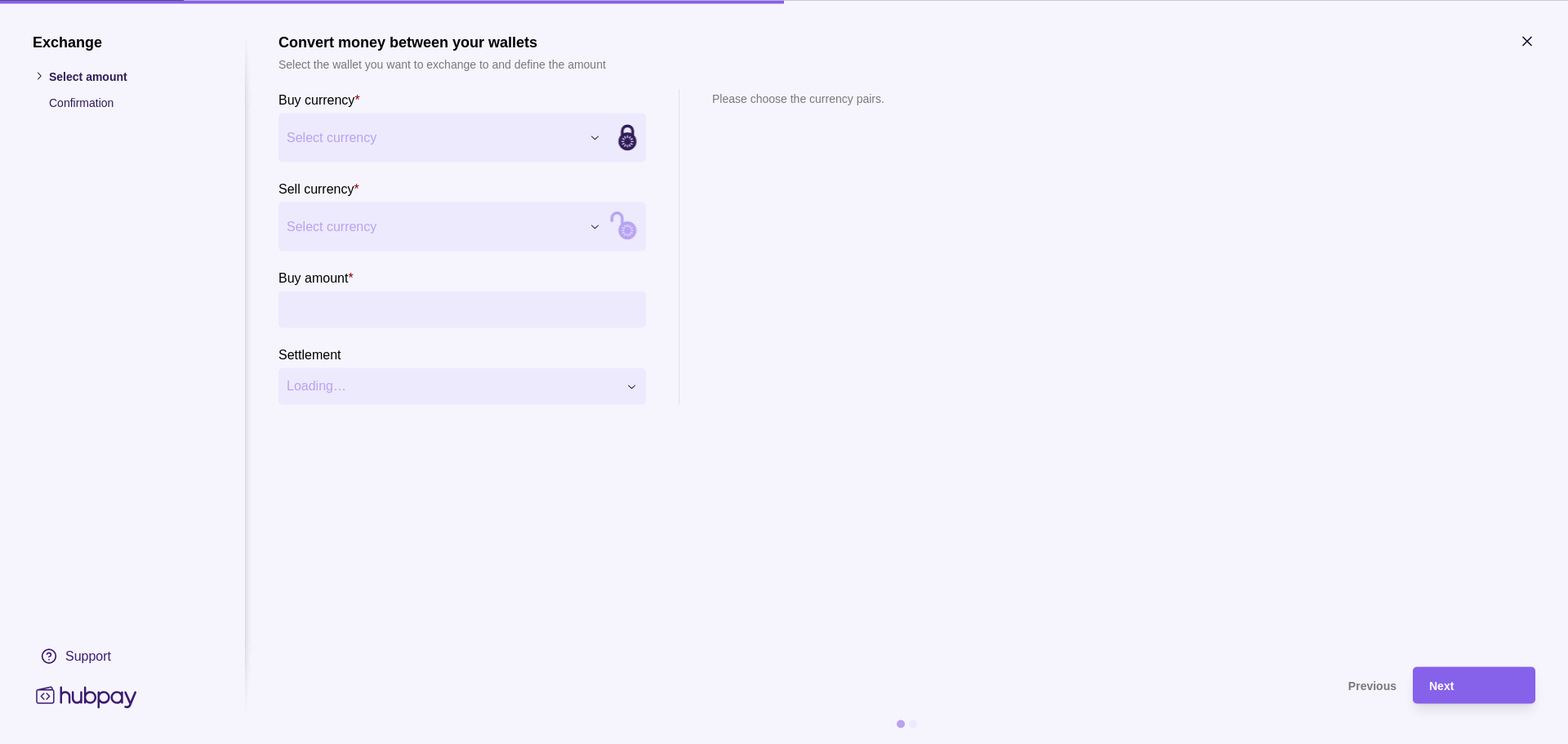
click at [382, 744] on div "Exchange Select amount Confirmation Support Convert money between your wallets …" at bounding box center [784, 744] width 1568 height 0
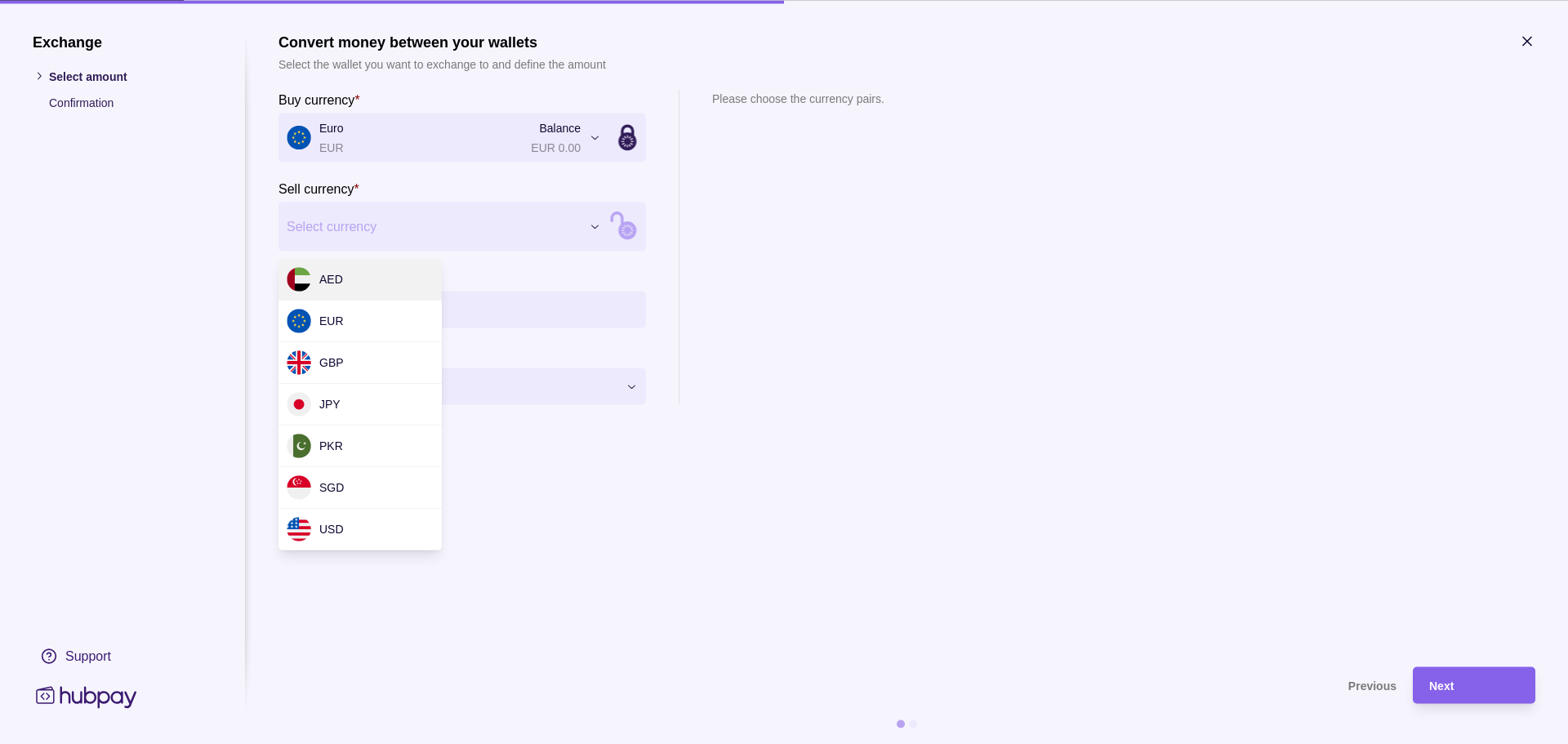
click at [388, 744] on div "Exchange Select amount Confirmation Support Convert money between your wallets …" at bounding box center [784, 744] width 1568 height 0
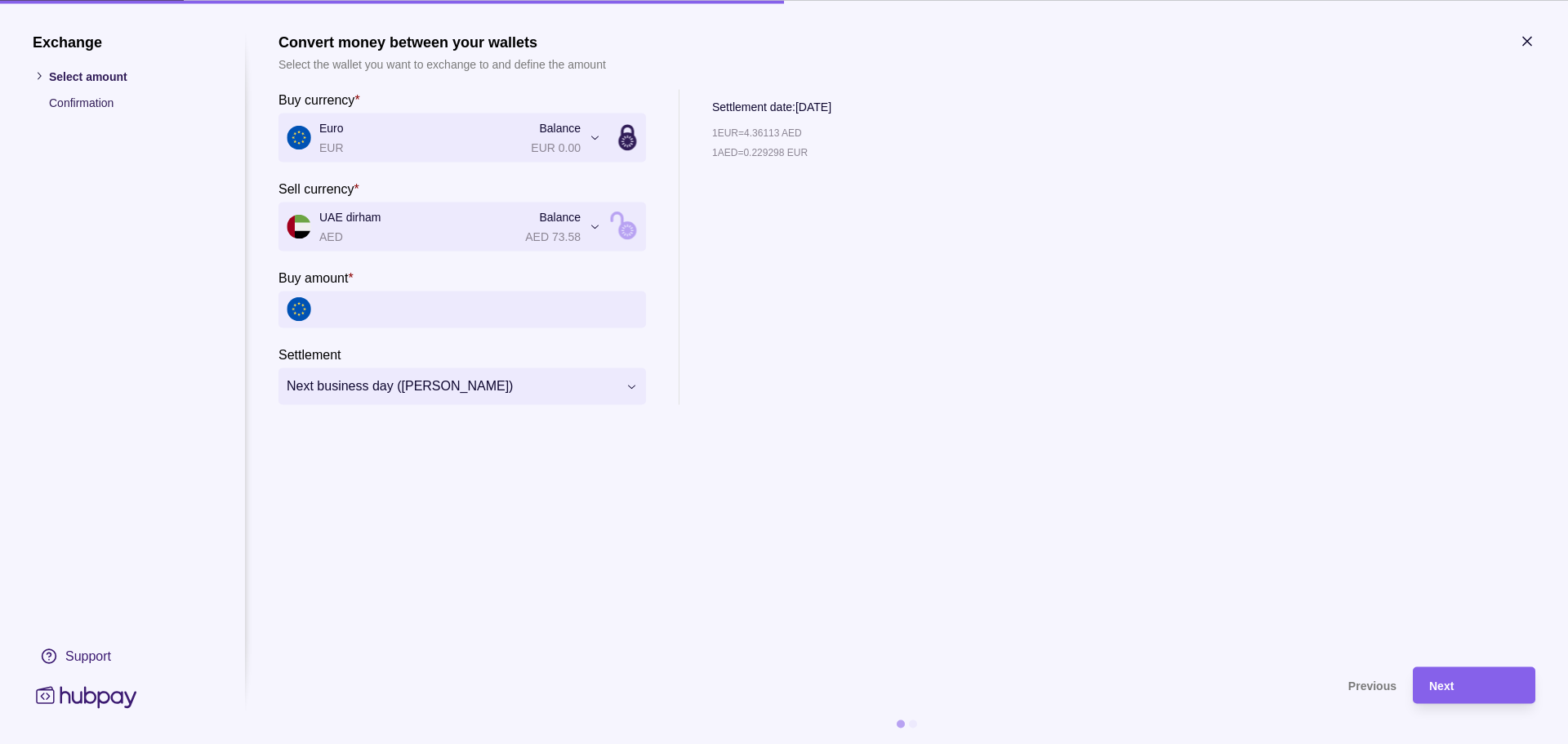
click at [1530, 37] on icon "button" at bounding box center [1527, 41] width 8 height 8
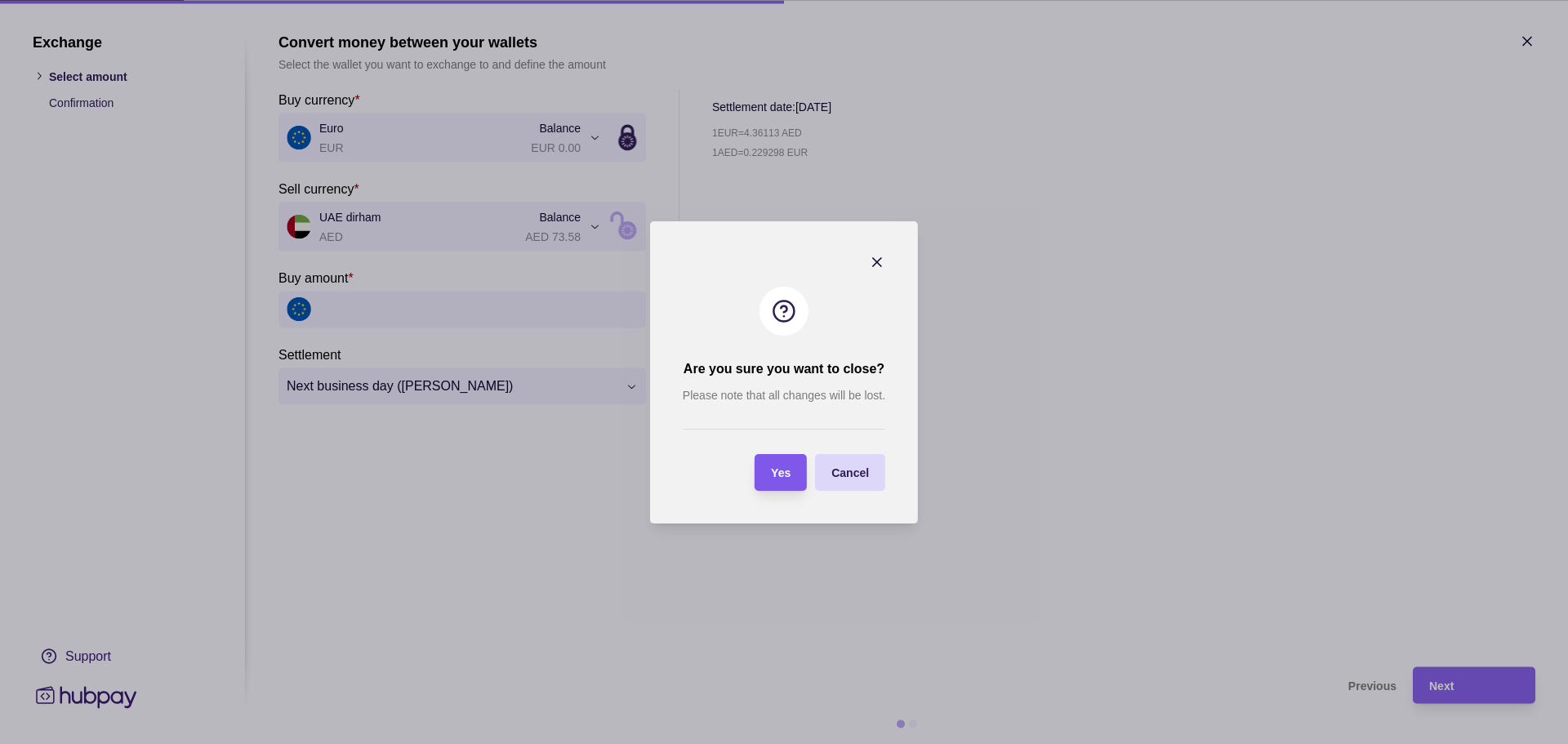
click at [788, 475] on span "Yes" at bounding box center [781, 473] width 20 height 13
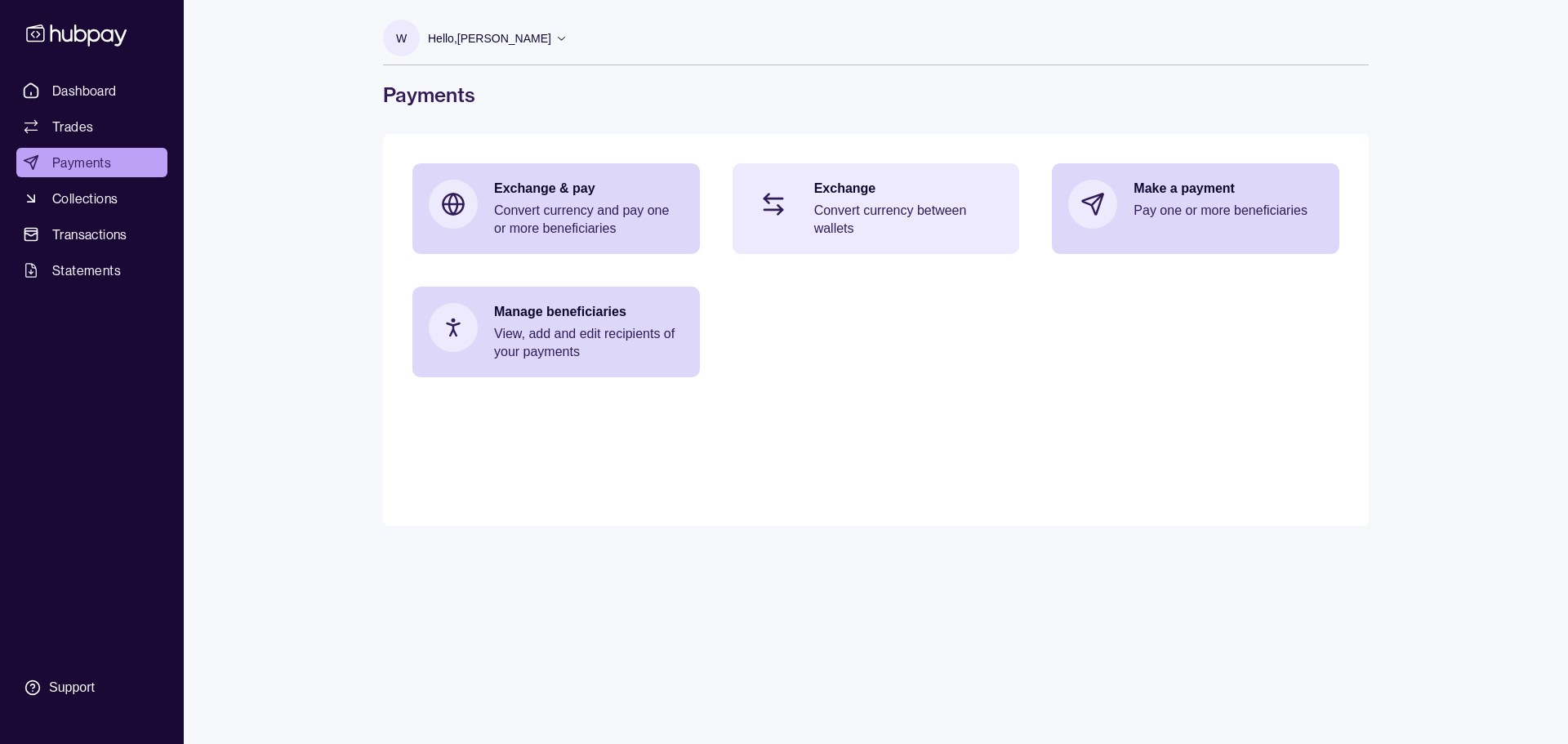
click at [893, 203] on p "Convert currency between wallets" at bounding box center [908, 220] width 189 height 36
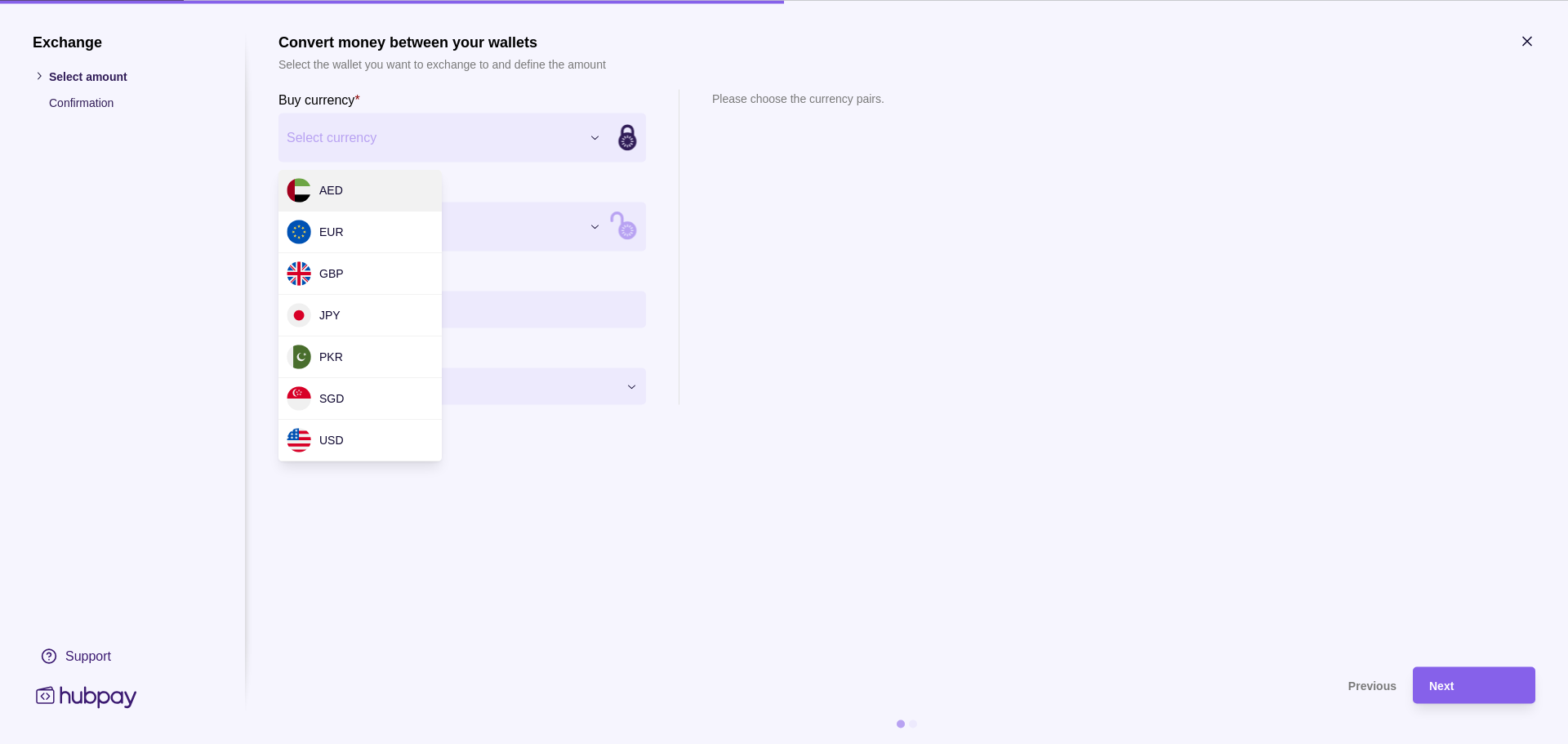
click at [394, 744] on div "Exchange Select amount Confirmation Support Convert money between your wallets …" at bounding box center [784, 744] width 1568 height 0
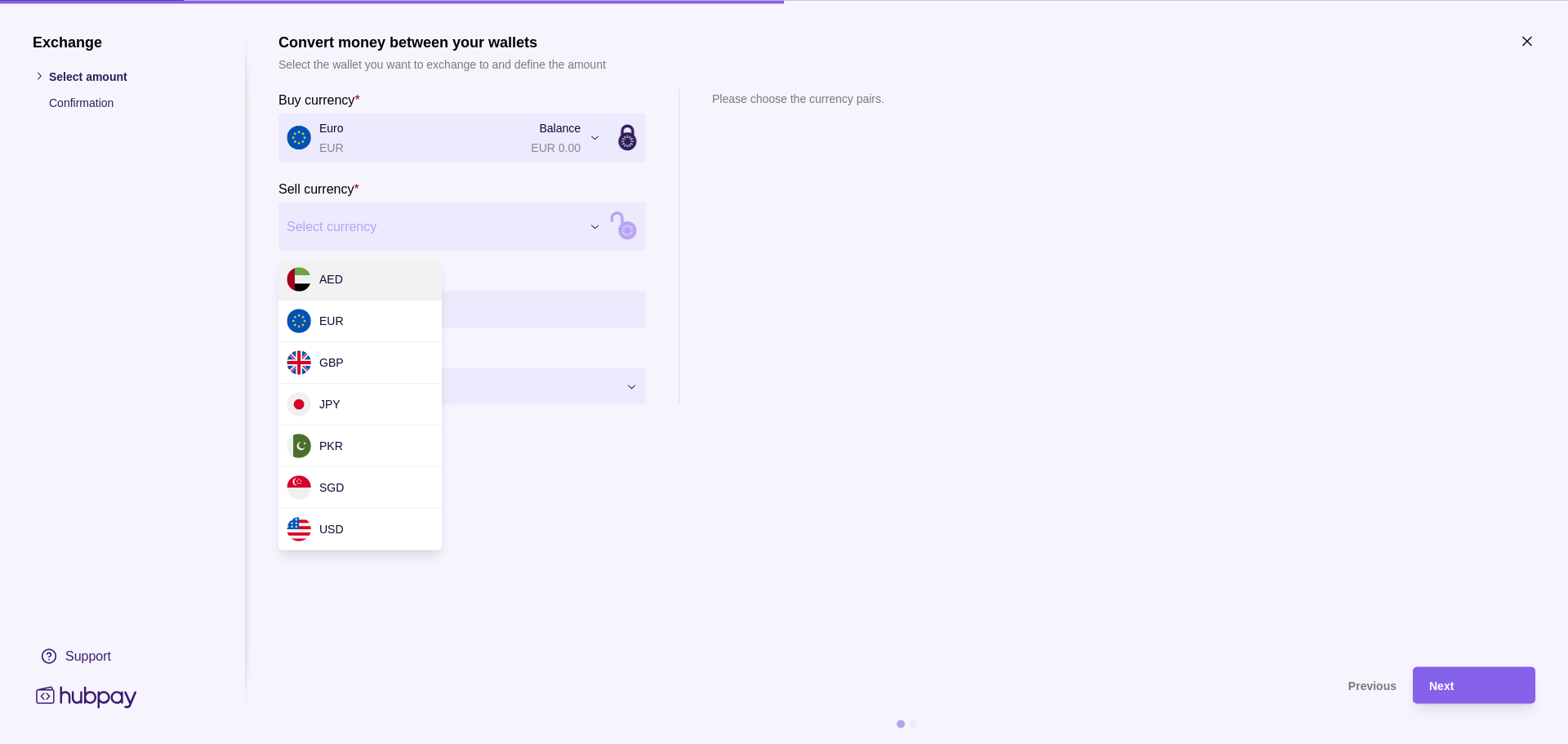
click at [391, 744] on div "Exchange Select amount Confirmation Support Convert money between your wallets …" at bounding box center [784, 744] width 1568 height 0
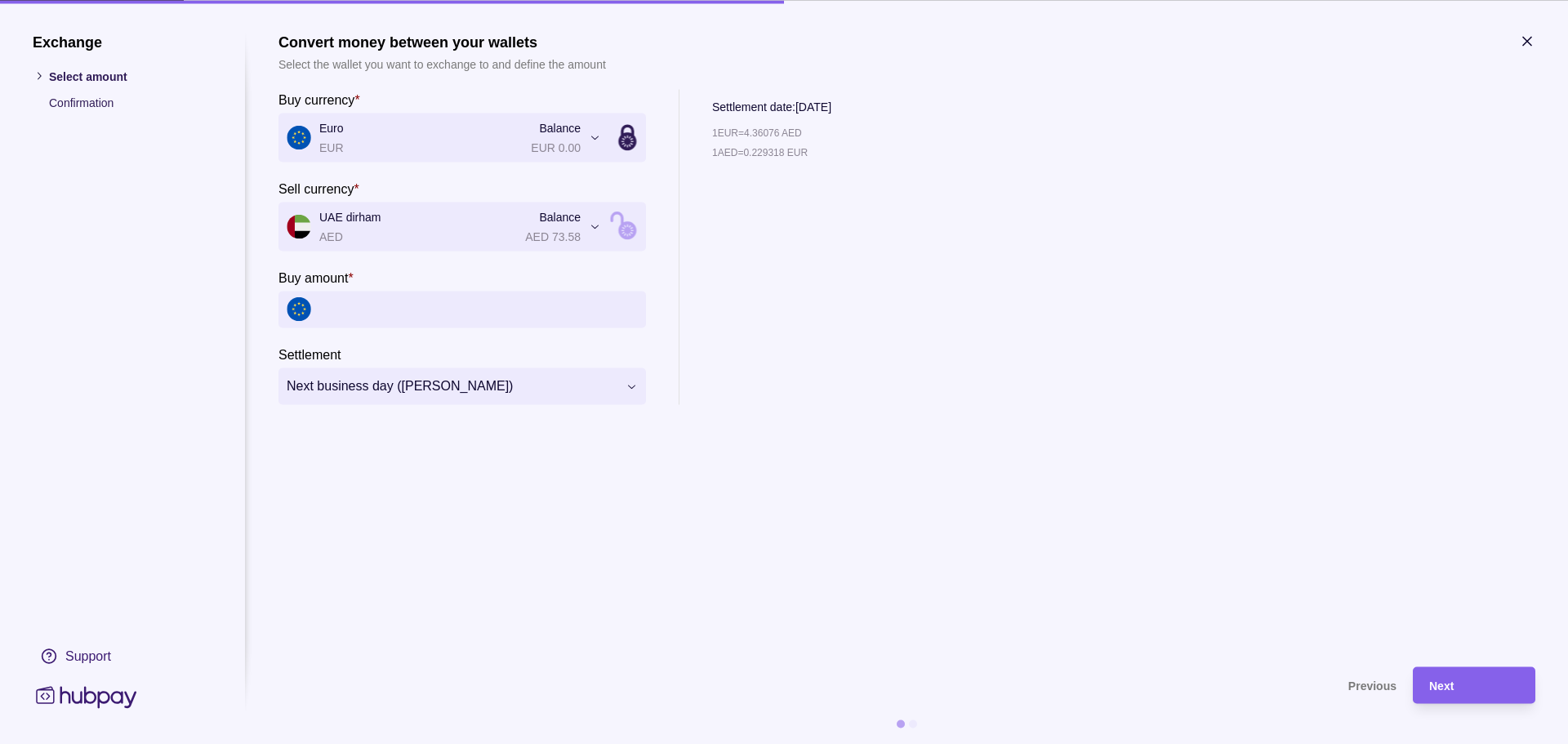
click at [1524, 43] on icon "button" at bounding box center [1527, 41] width 8 height 8
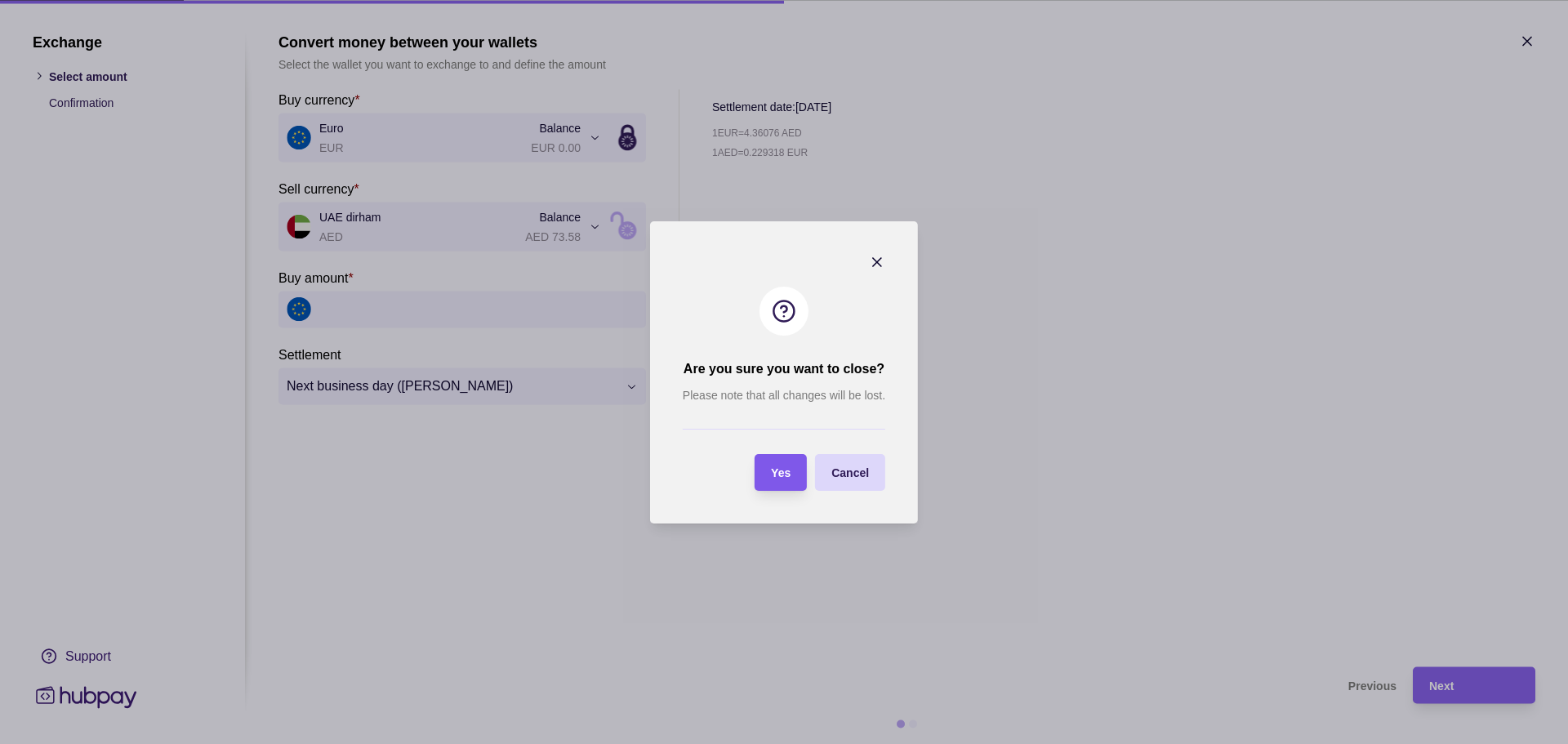
click at [785, 478] on span "Yes" at bounding box center [781, 473] width 20 height 13
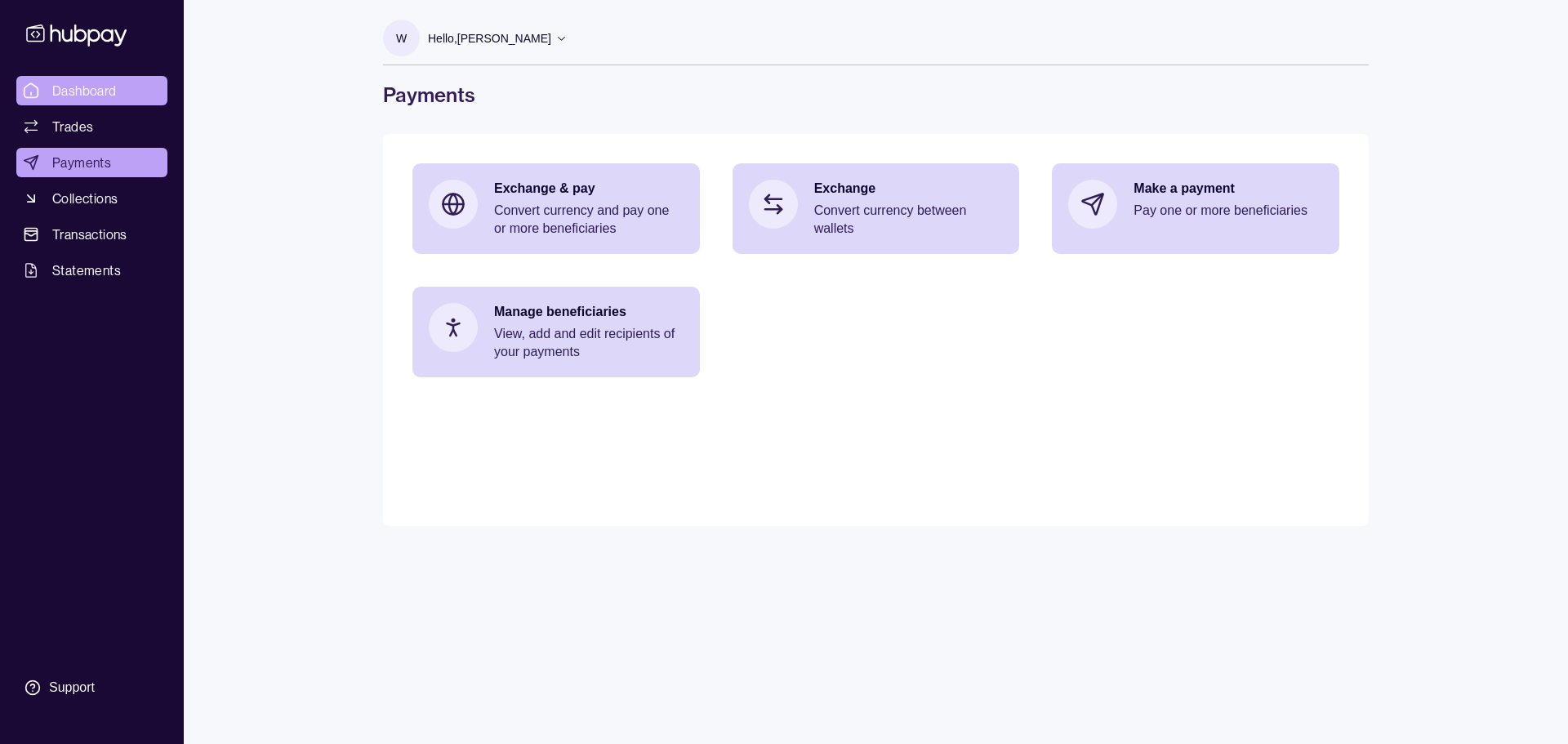
click at [78, 87] on span "Dashboard" at bounding box center [85, 91] width 64 height 20
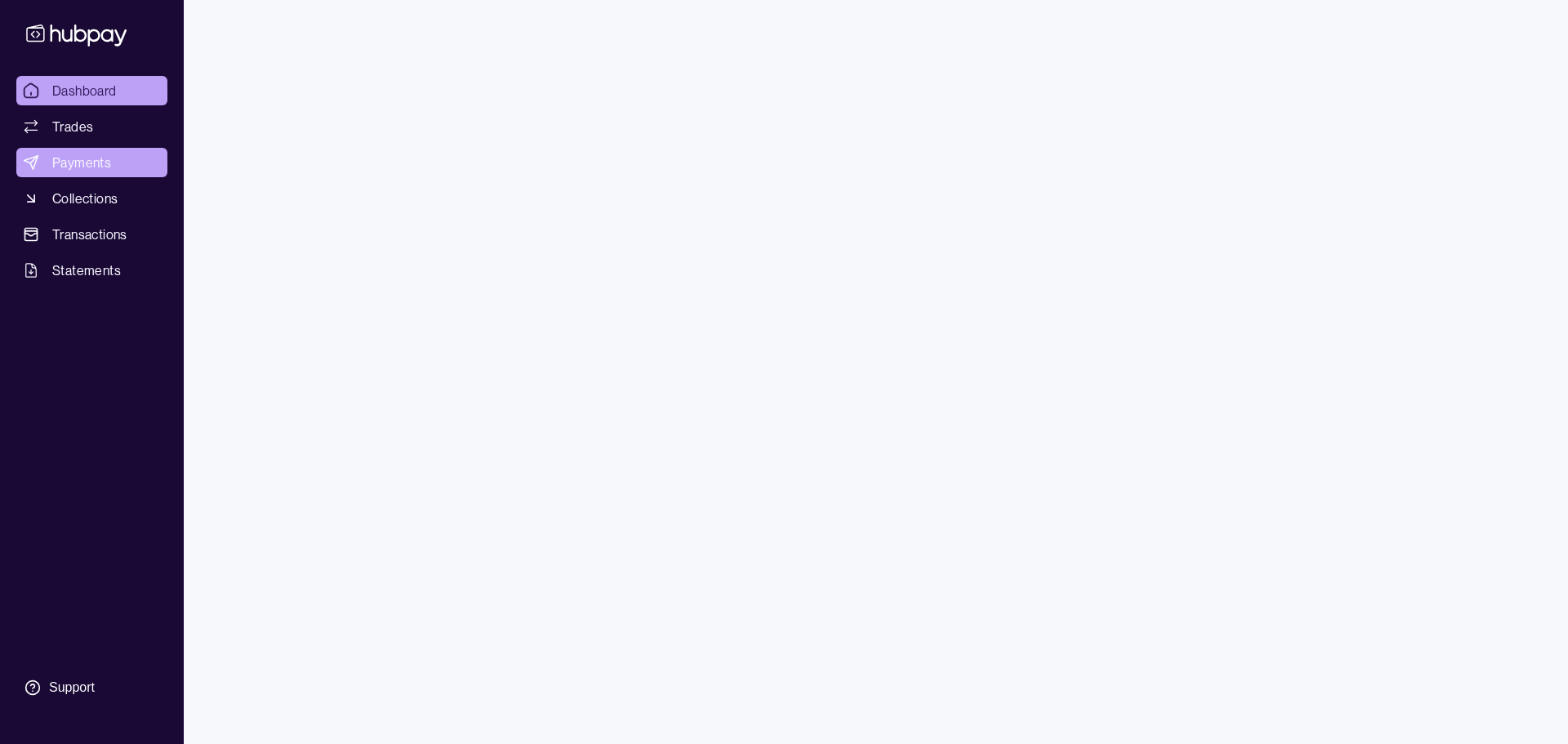
click at [82, 166] on span "Payments" at bounding box center [82, 163] width 59 height 20
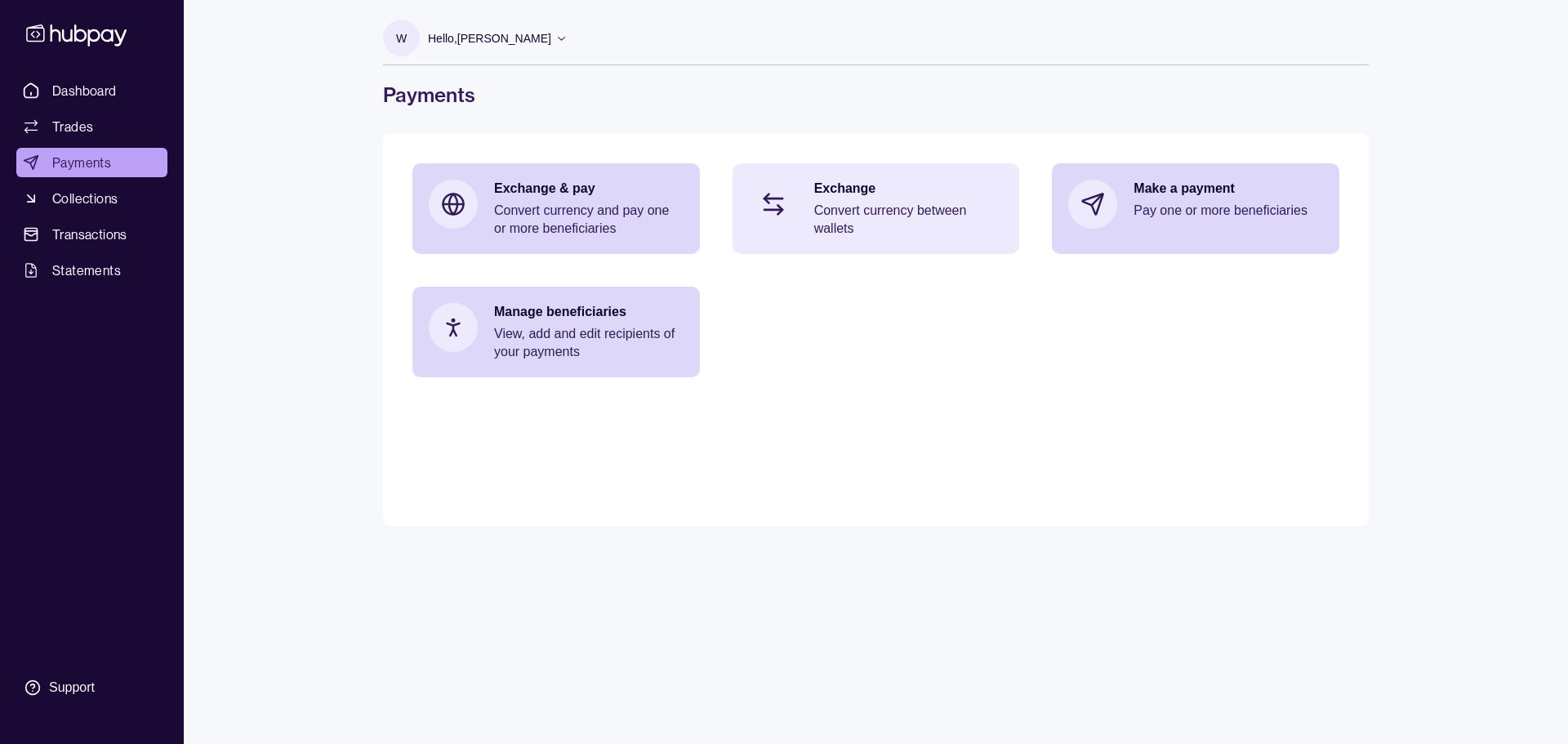
click at [864, 203] on p "Convert currency between wallets" at bounding box center [908, 220] width 189 height 36
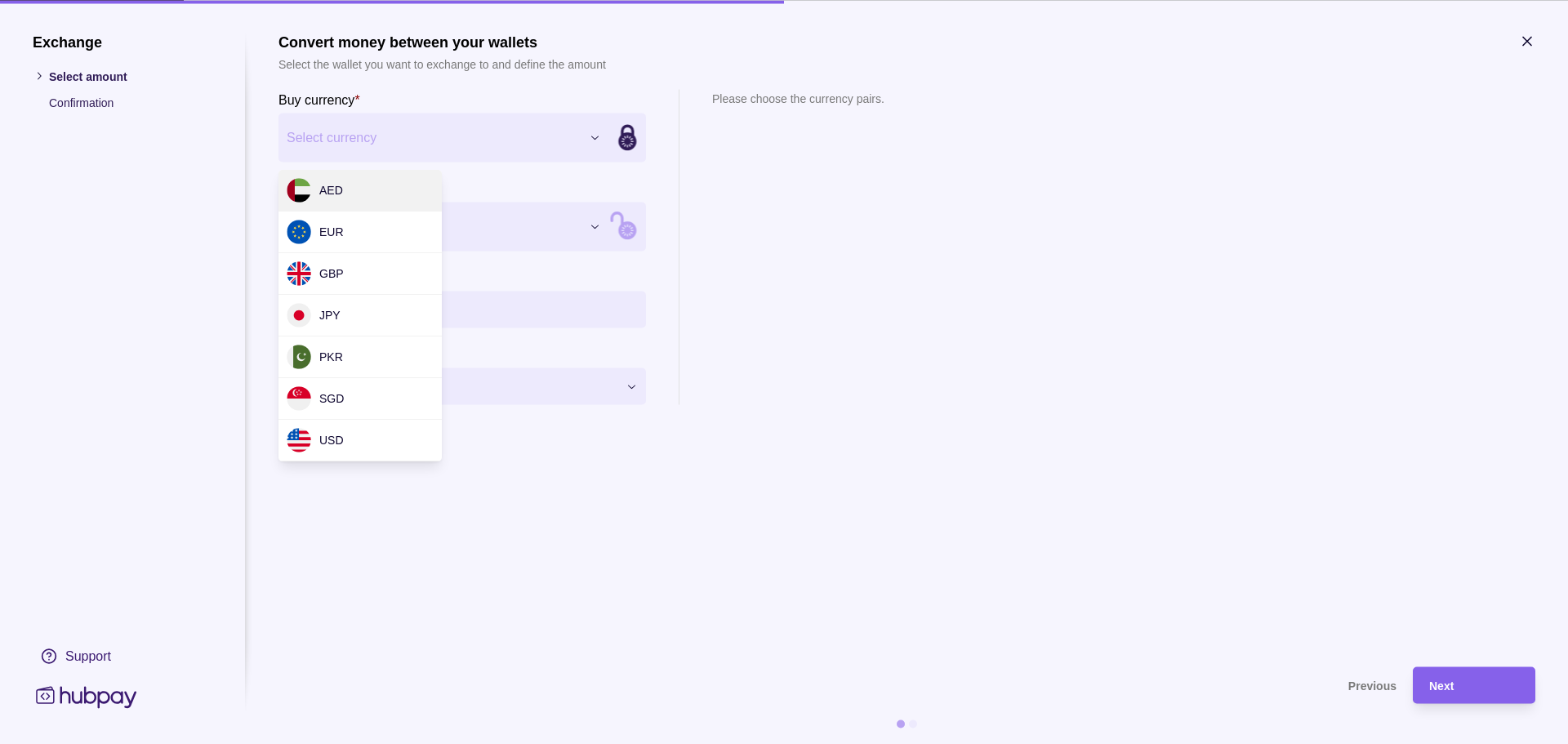
click at [376, 744] on div "Exchange Select amount Confirmation Support Convert money between your wallets …" at bounding box center [784, 744] width 1568 height 0
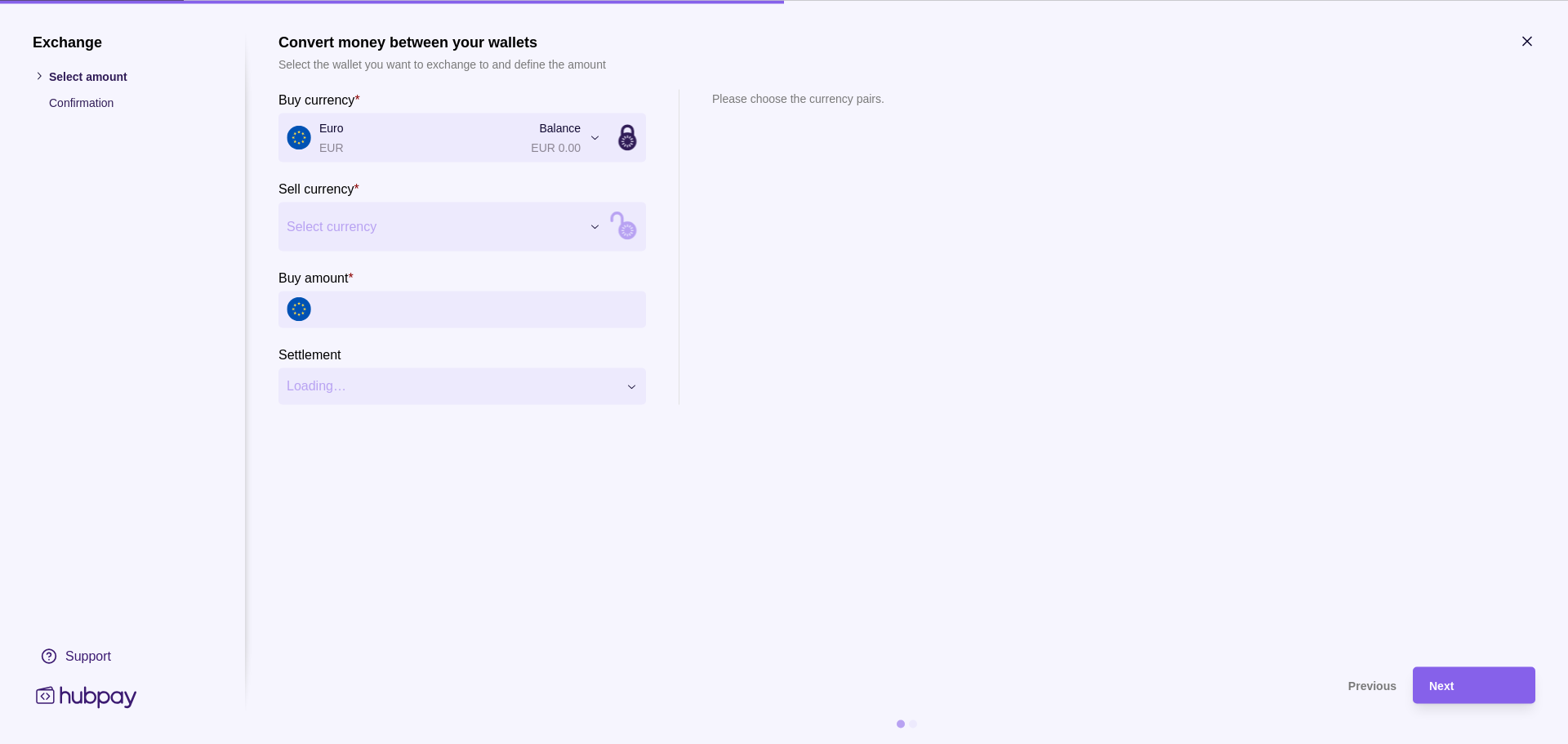
click at [342, 744] on div "Exchange Select amount Confirmation Support Convert money between your wallets …" at bounding box center [784, 744] width 1568 height 0
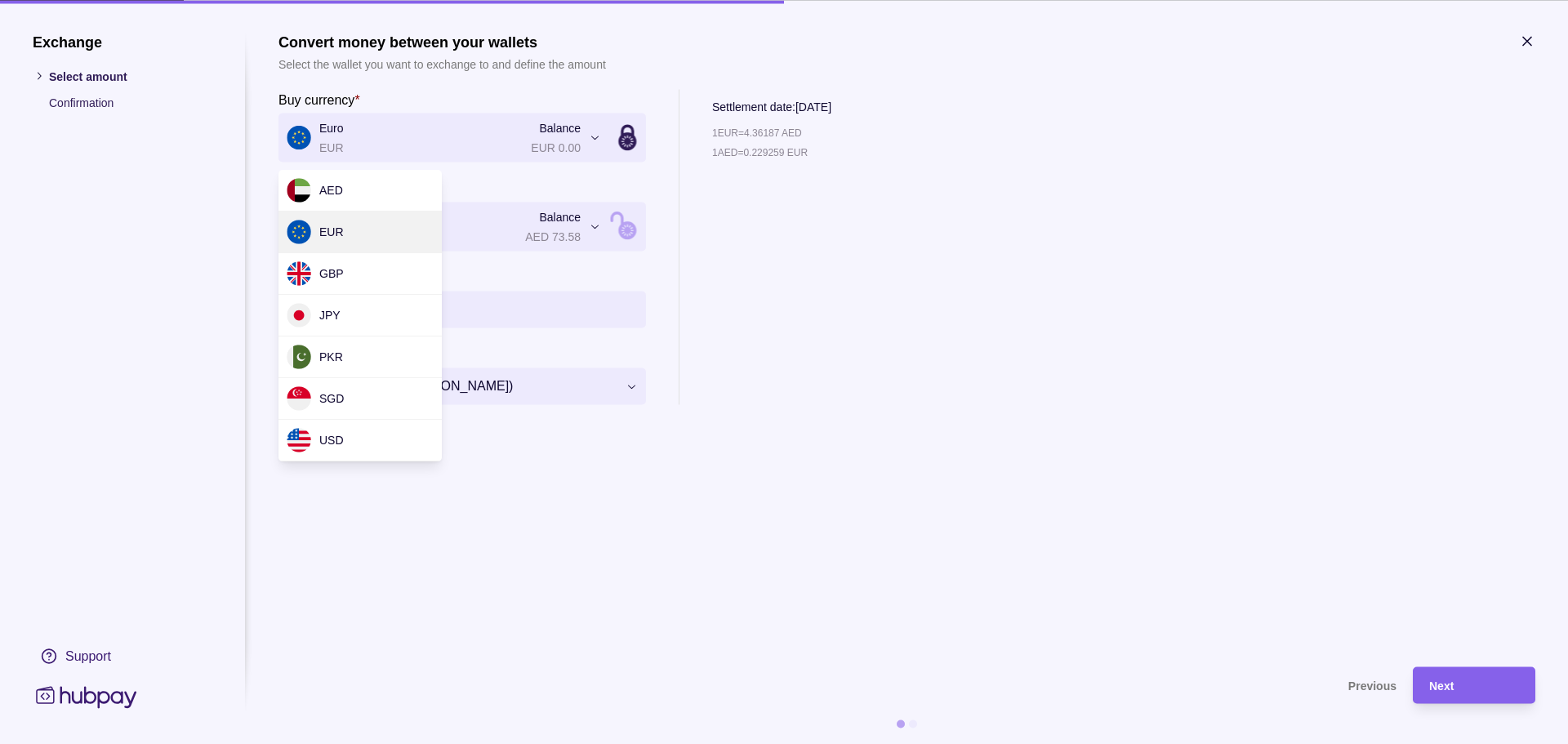
click at [455, 744] on div "**********" at bounding box center [784, 744] width 1568 height 0
click at [450, 744] on div "**********" at bounding box center [784, 744] width 1568 height 0
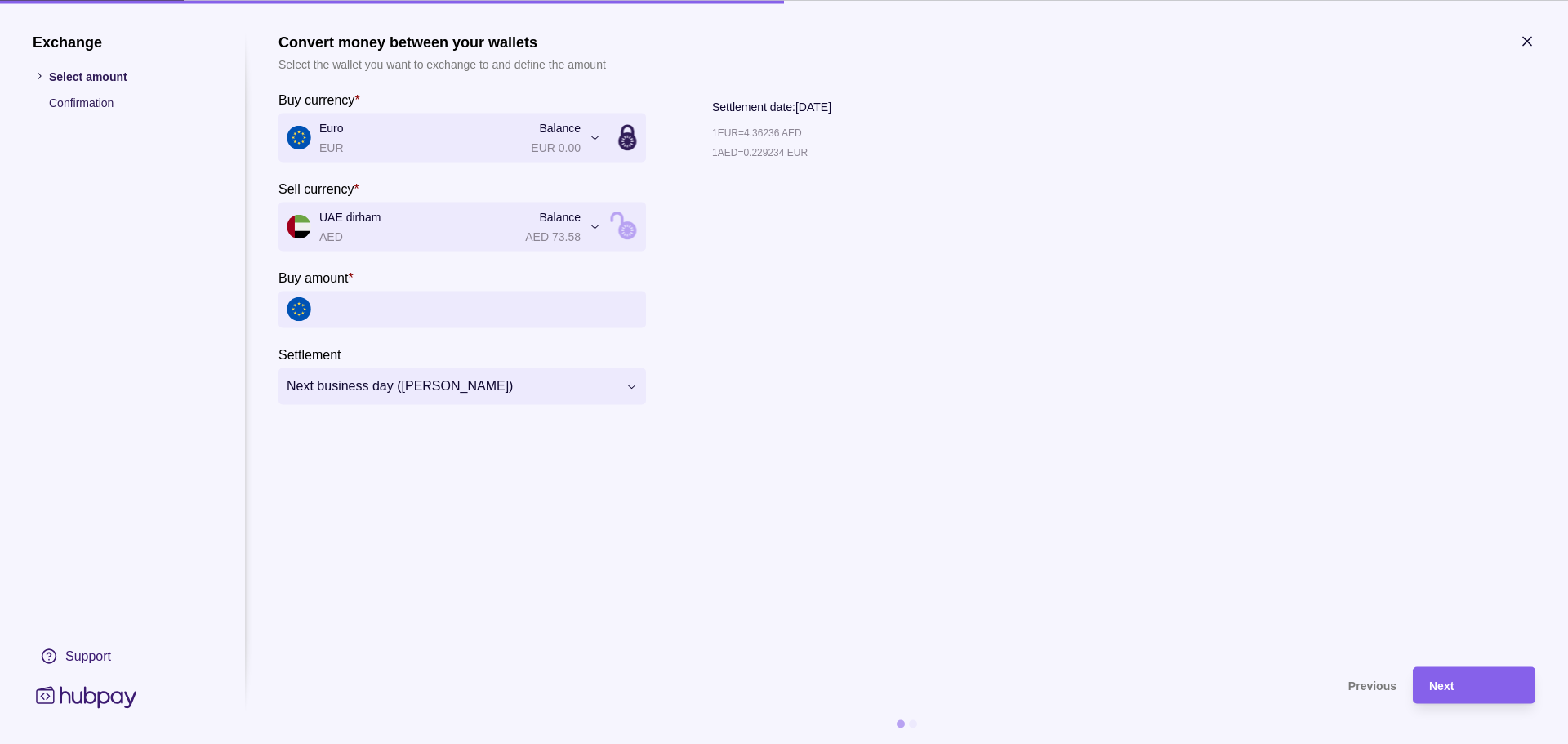
click at [1528, 48] on icon "button" at bounding box center [1527, 40] width 17 height 17
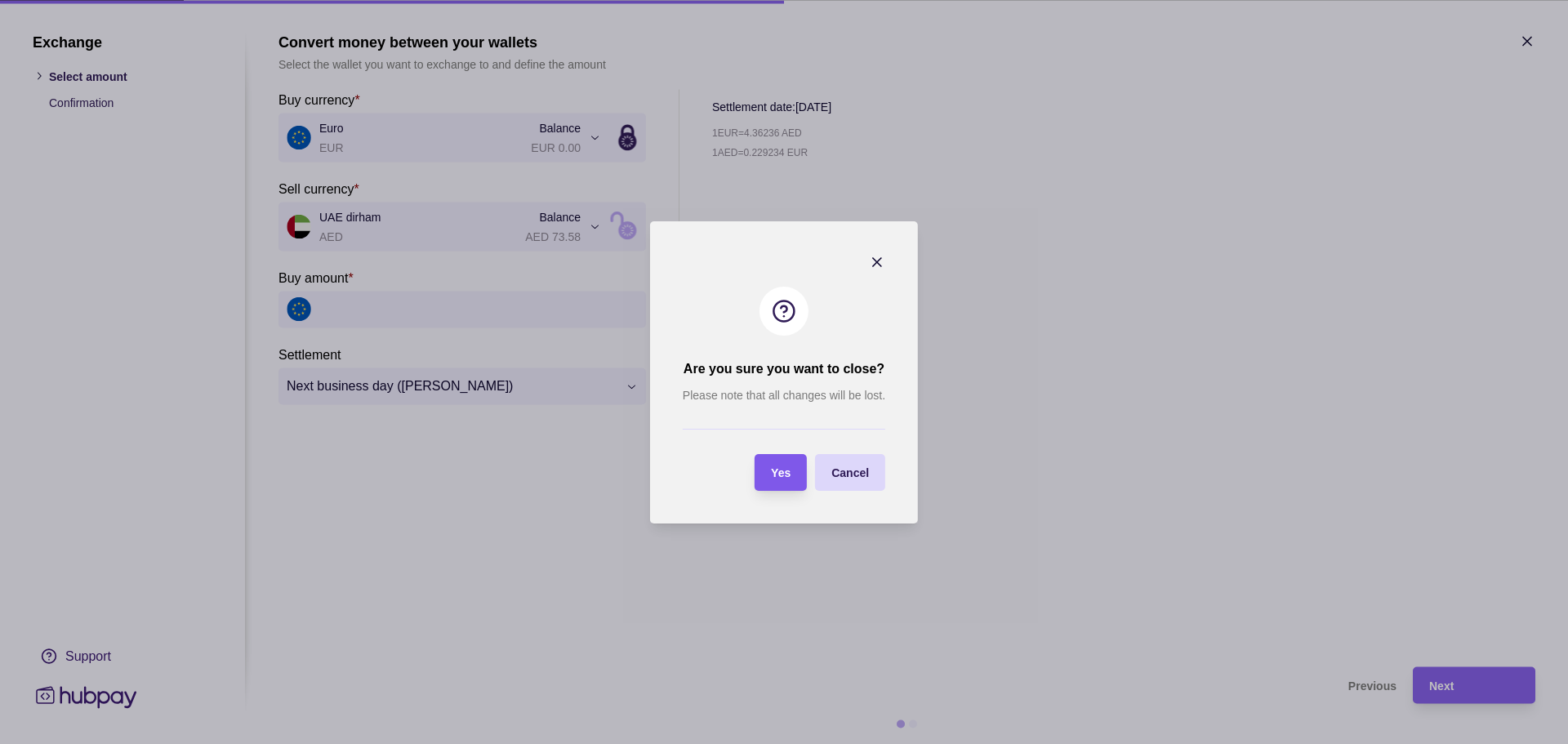
click at [793, 474] on section "Yes" at bounding box center [781, 473] width 53 height 37
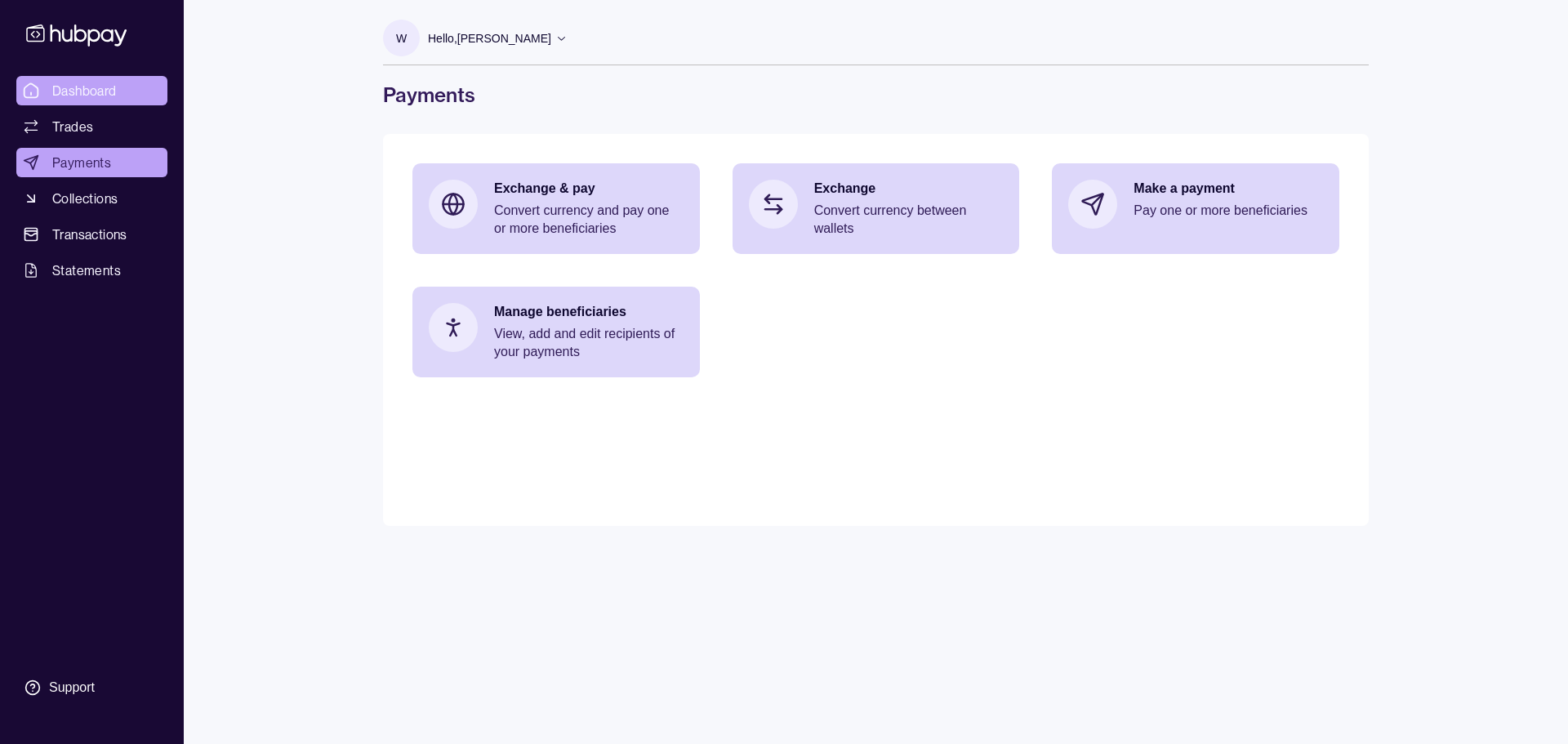
click at [80, 89] on span "Dashboard" at bounding box center [85, 91] width 64 height 20
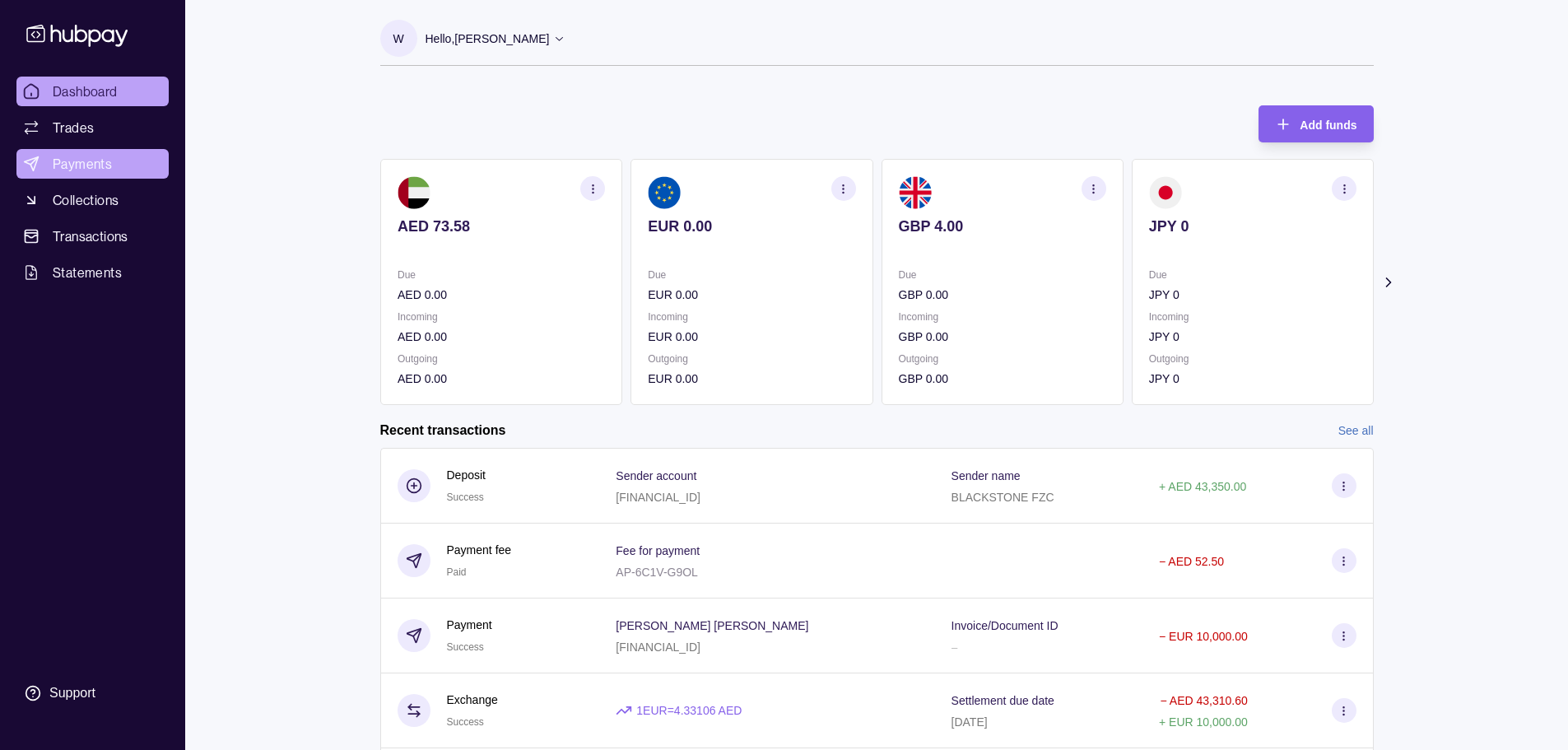
click at [86, 174] on link "Payments" at bounding box center [92, 163] width 152 height 30
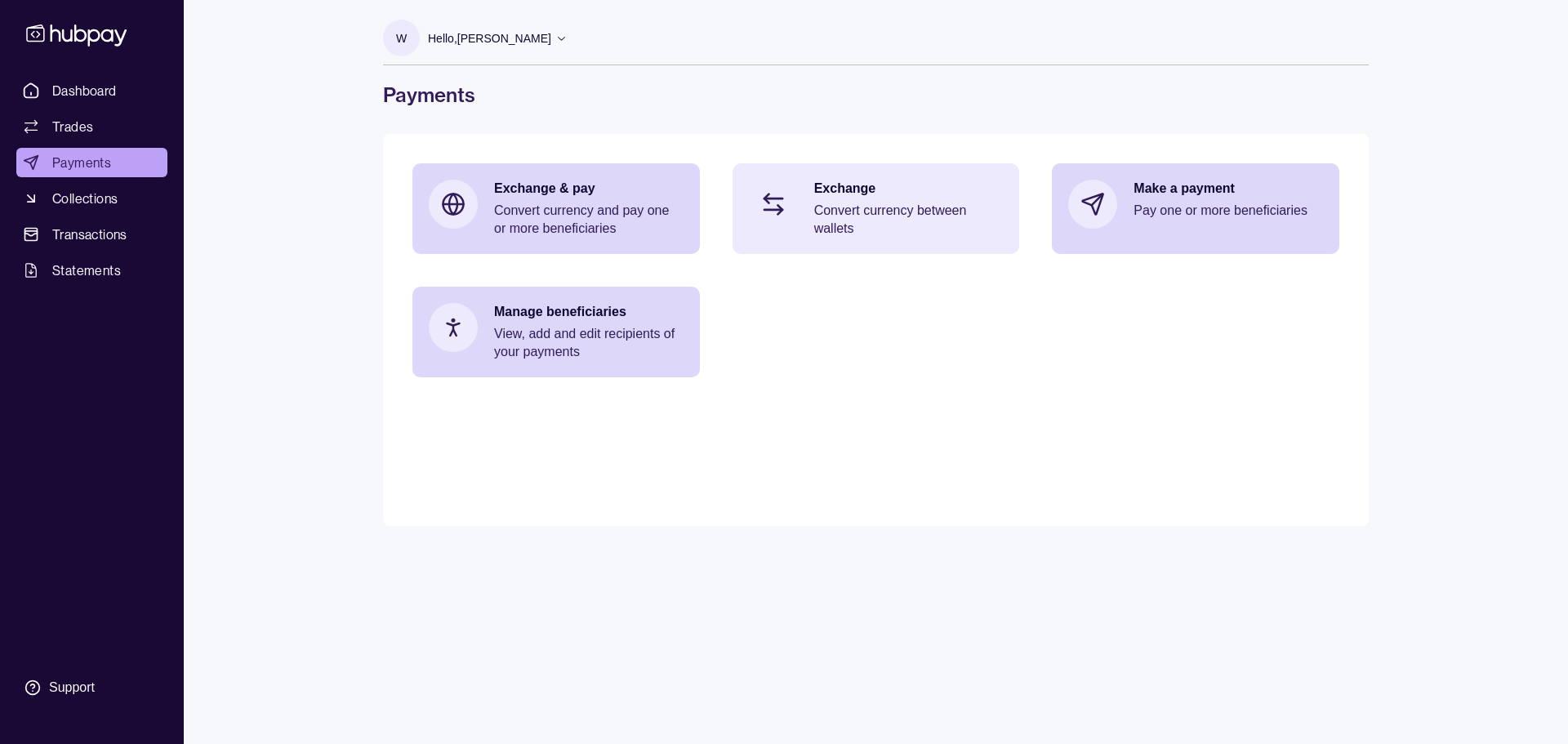
click at [865, 209] on p "Convert currency between wallets" at bounding box center [908, 220] width 189 height 36
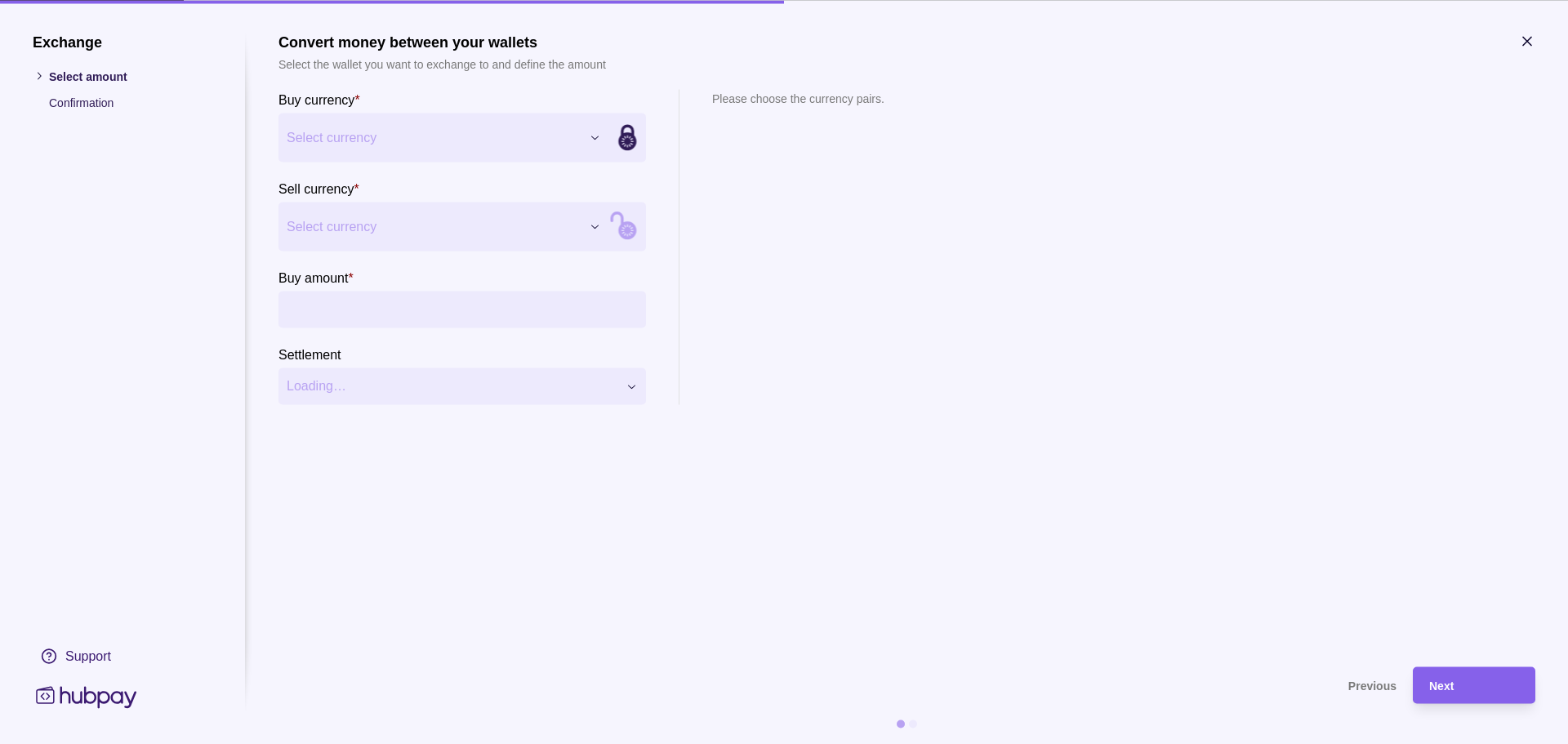
click at [374, 744] on div "Exchange Select amount Confirmation Support Convert money between your wallets …" at bounding box center [784, 744] width 1568 height 0
click at [353, 744] on div "Exchange Select amount Confirmation Support Convert money between your wallets …" at bounding box center [784, 744] width 1568 height 0
